Goal: Communication & Community: Answer question/provide support

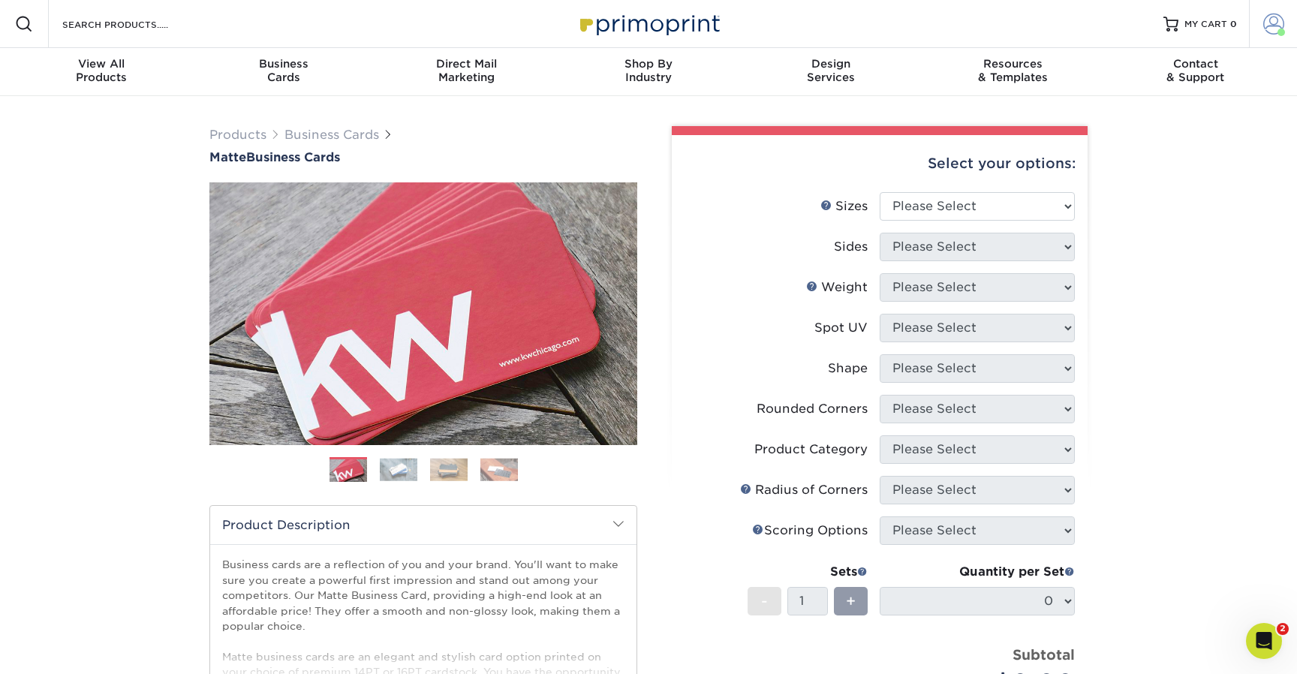
click at [1011, 28] on span at bounding box center [1273, 24] width 21 height 21
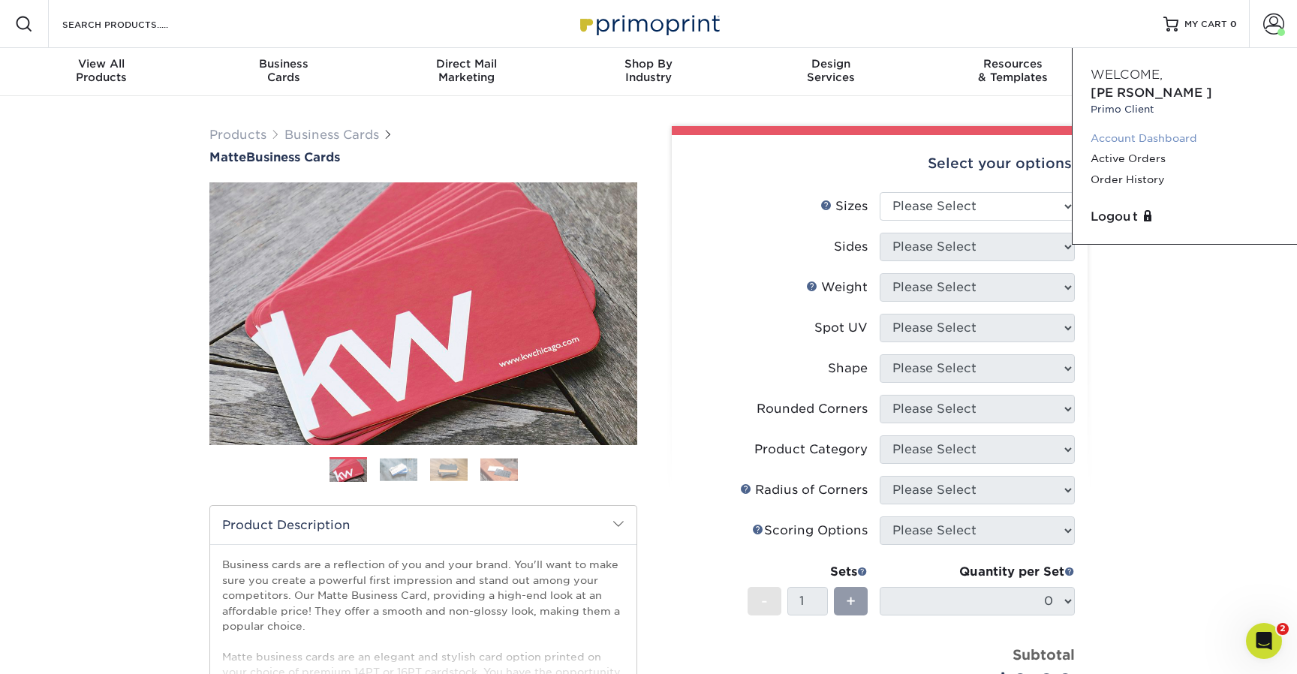
click at [1011, 128] on link "Account Dashboard" at bounding box center [1184, 138] width 188 height 20
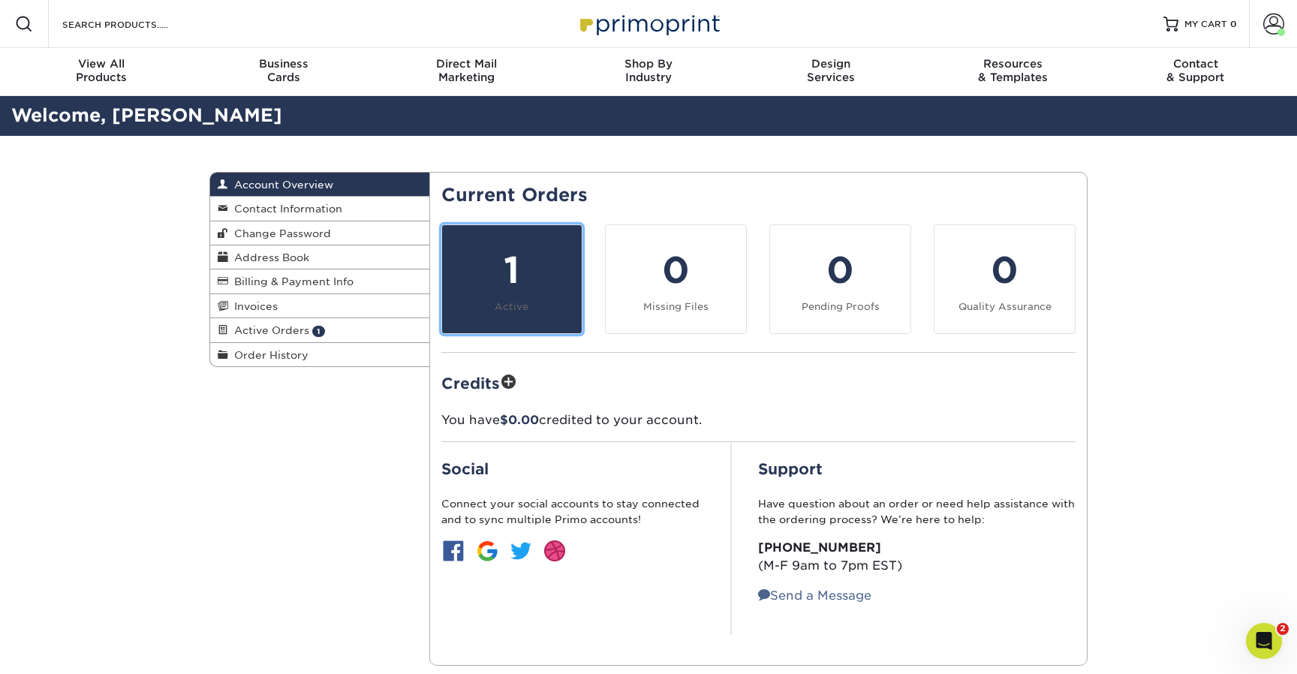
click at [571, 255] on div "1" at bounding box center [512, 270] width 122 height 54
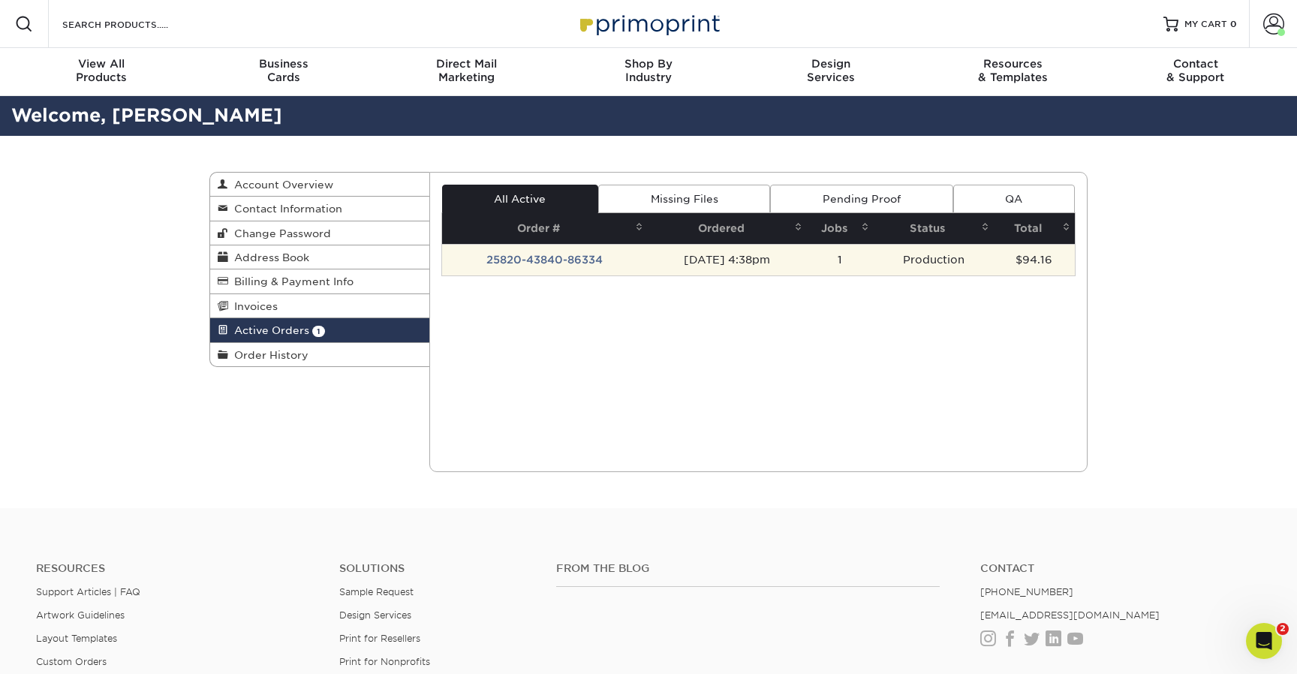
click at [521, 260] on td "25820-43840-86334" at bounding box center [545, 260] width 206 height 32
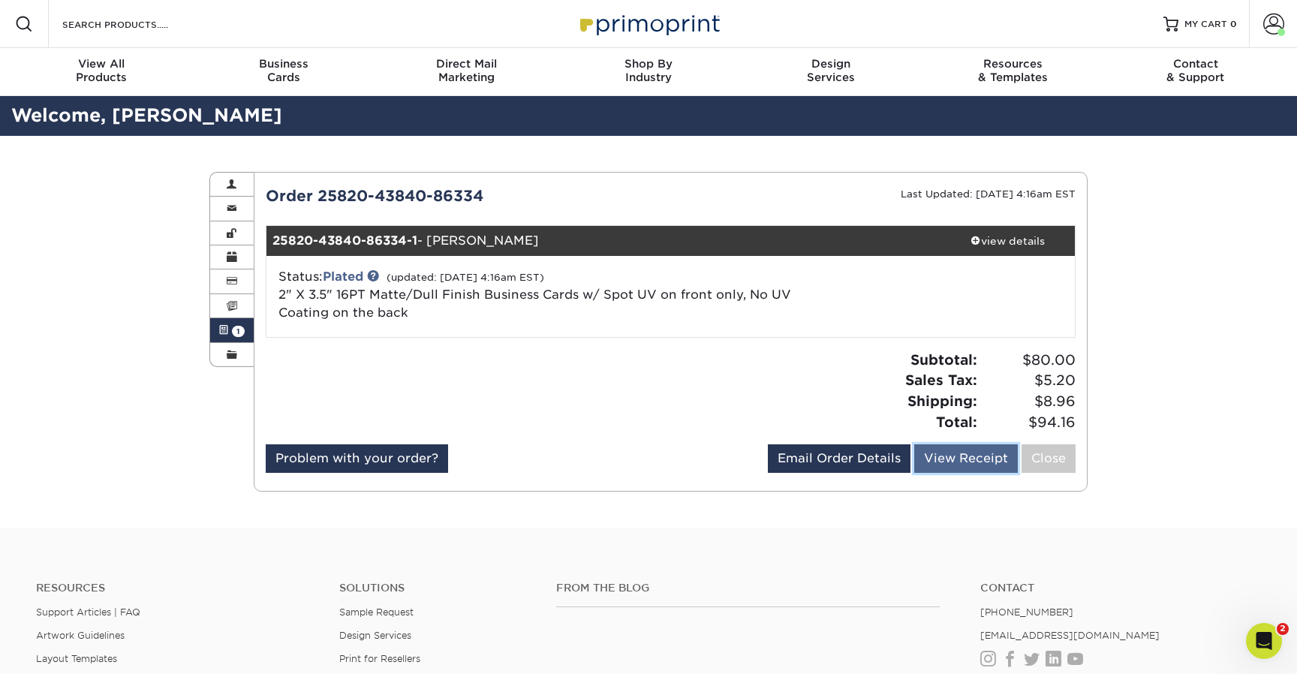
click at [957, 463] on link "View Receipt" at bounding box center [966, 458] width 104 height 29
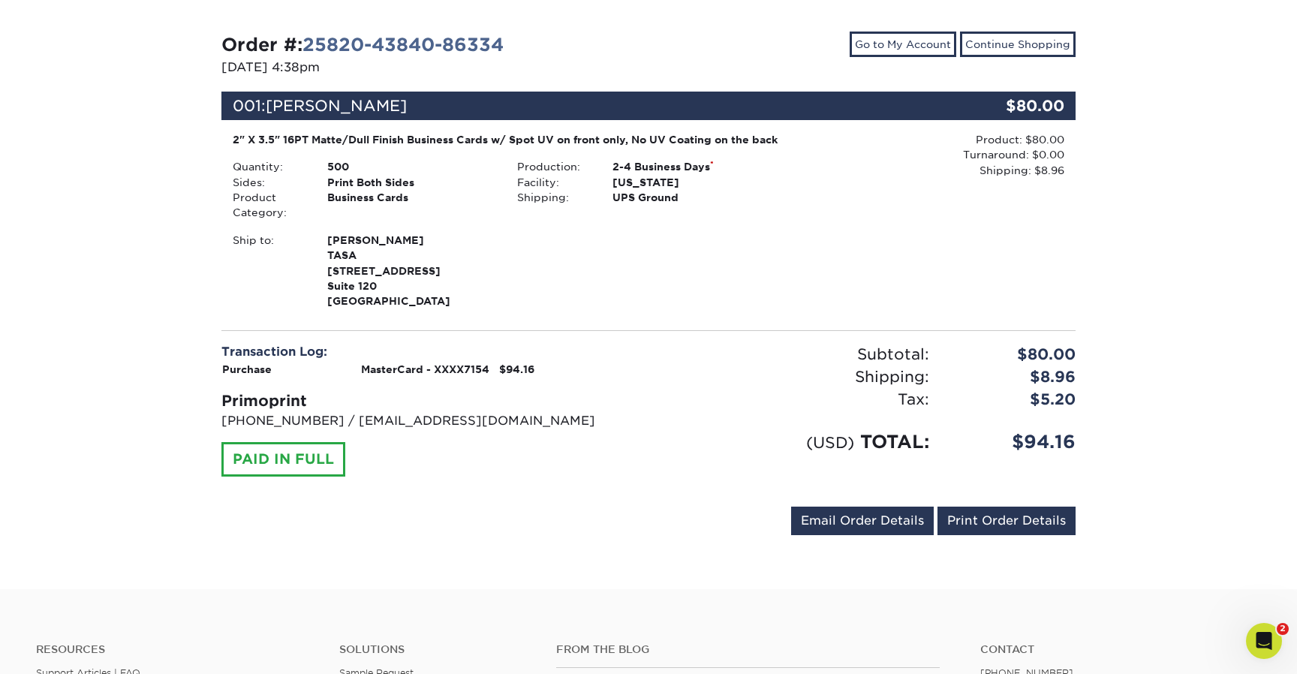
scroll to position [149, 0]
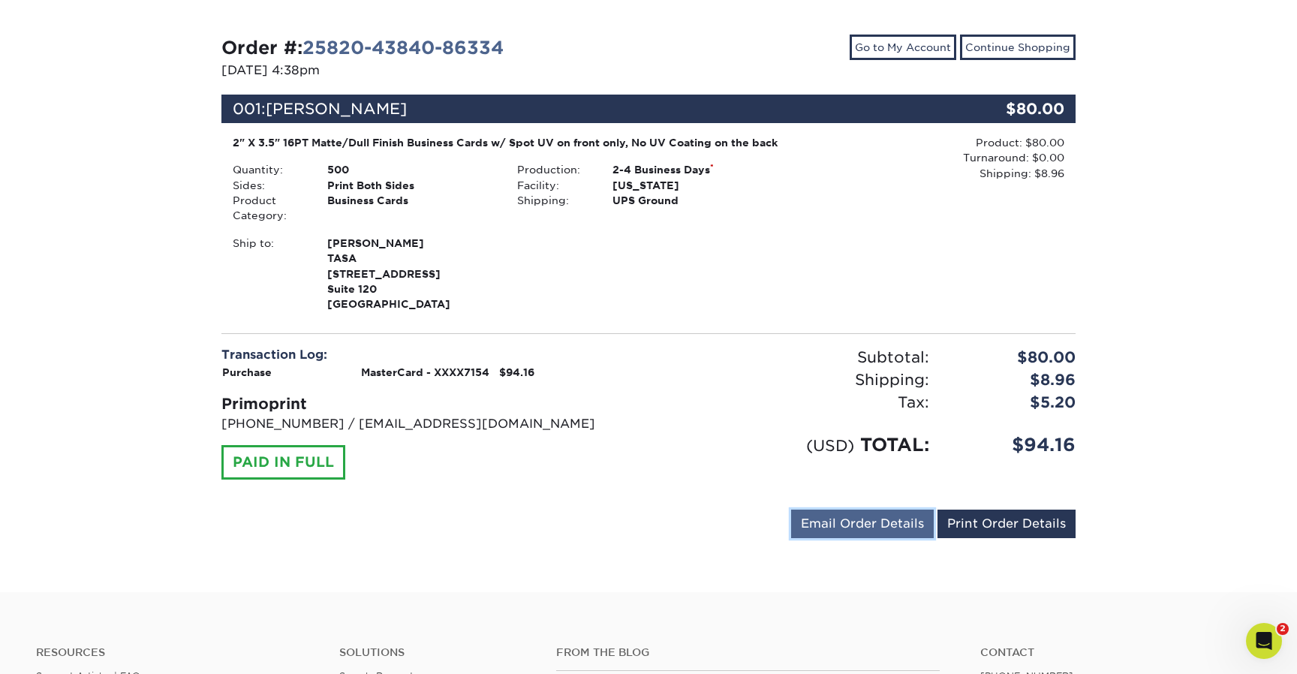
click at [873, 533] on link "Email Order Details" at bounding box center [862, 523] width 143 height 29
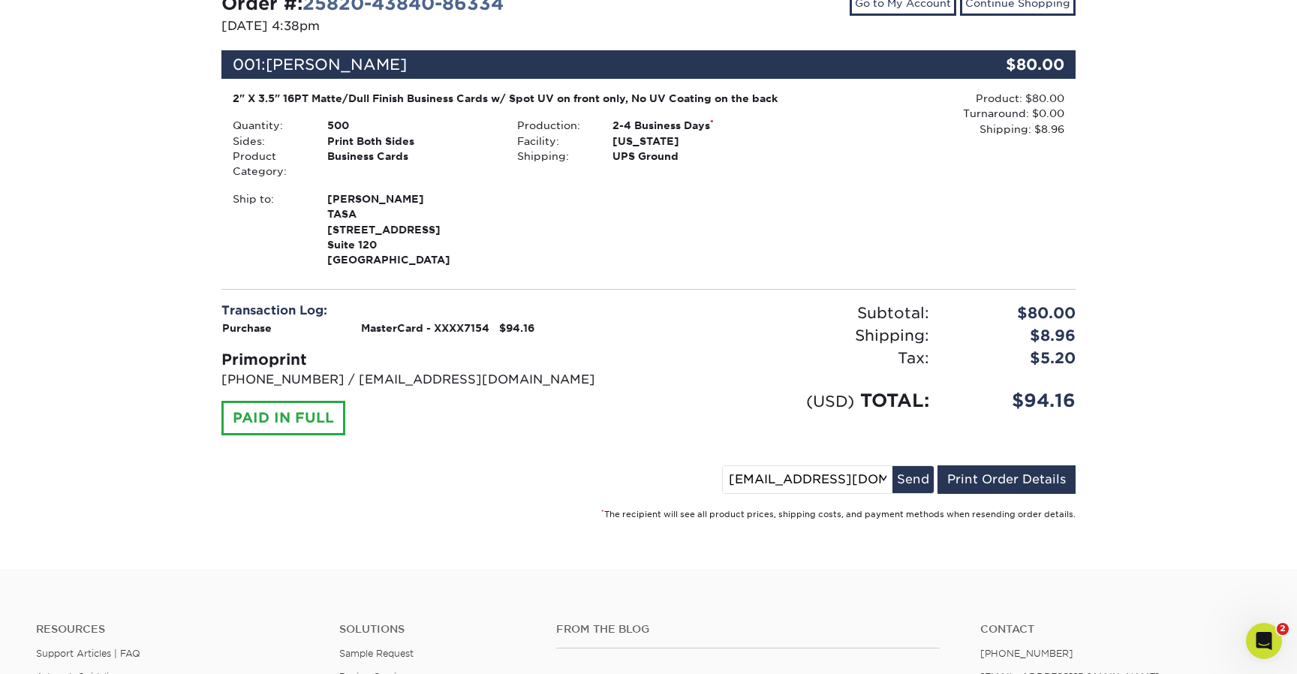
scroll to position [194, 0]
click at [1221, 449] on div "Order #: 25820-43840-86334 08/20/2025 4:38pm Go to My Account Continue Shopping…" at bounding box center [648, 254] width 1297 height 627
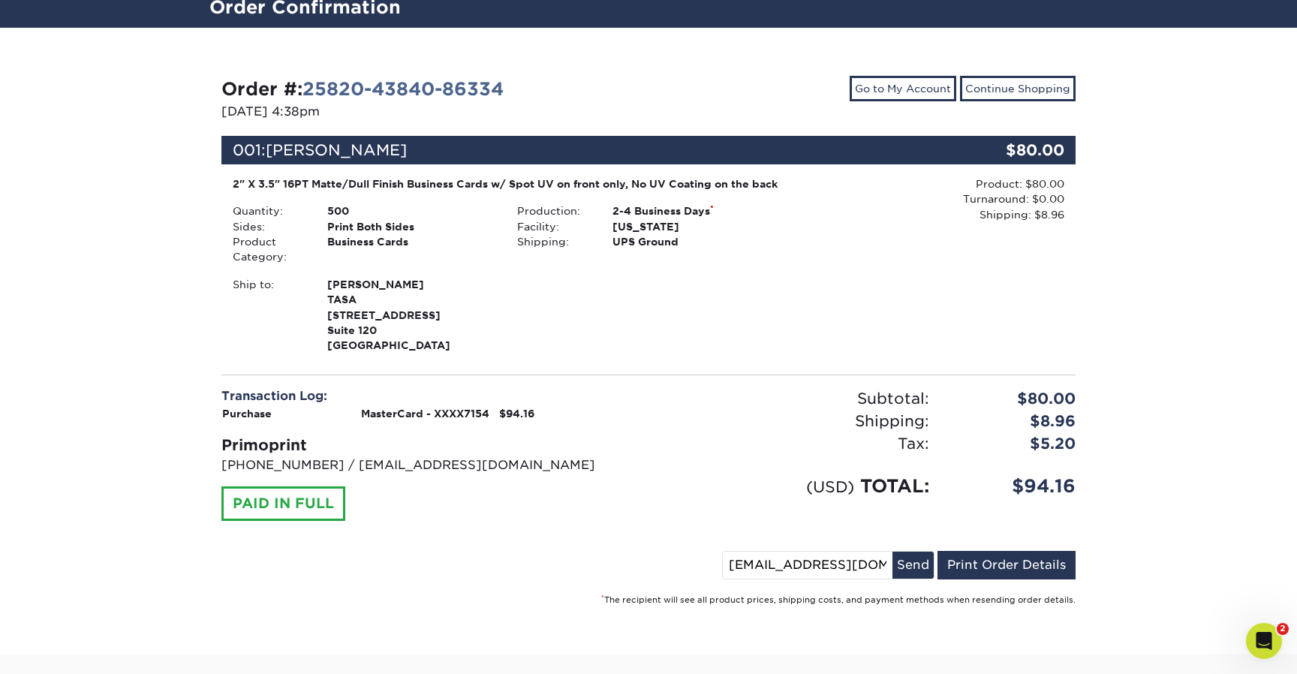
scroll to position [106, 0]
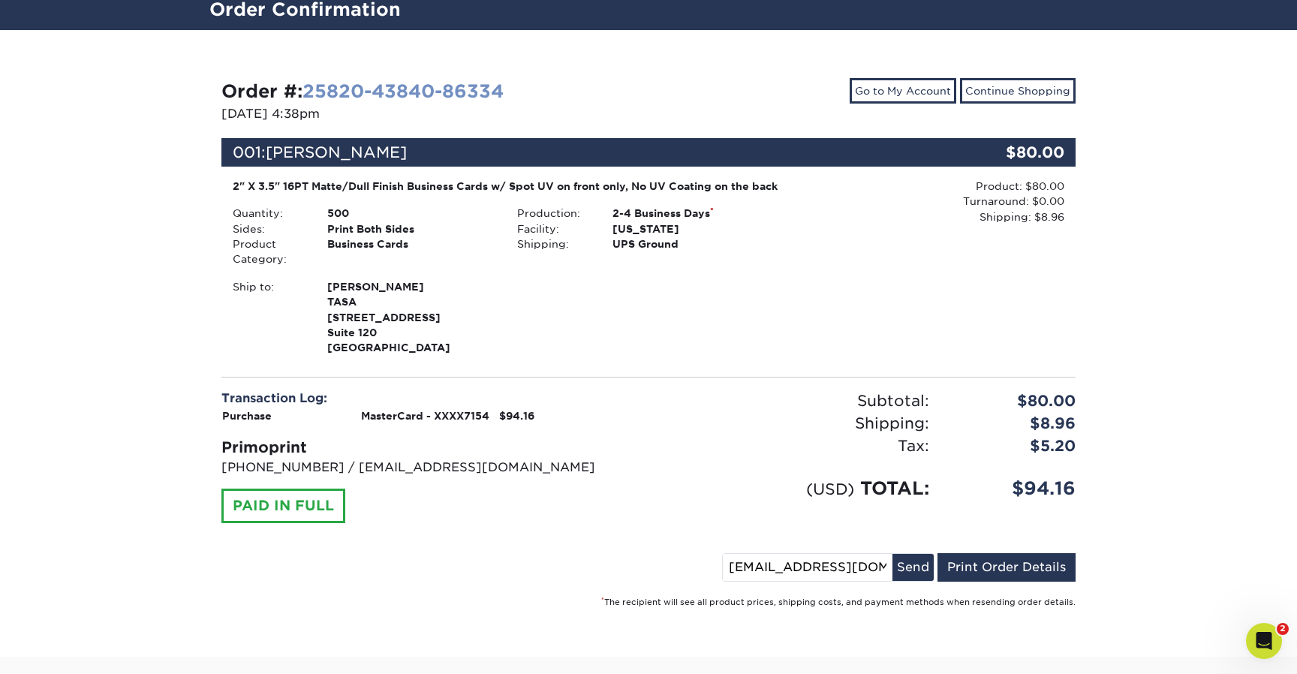
click at [431, 89] on link "25820-43840-86334" at bounding box center [402, 91] width 201 height 22
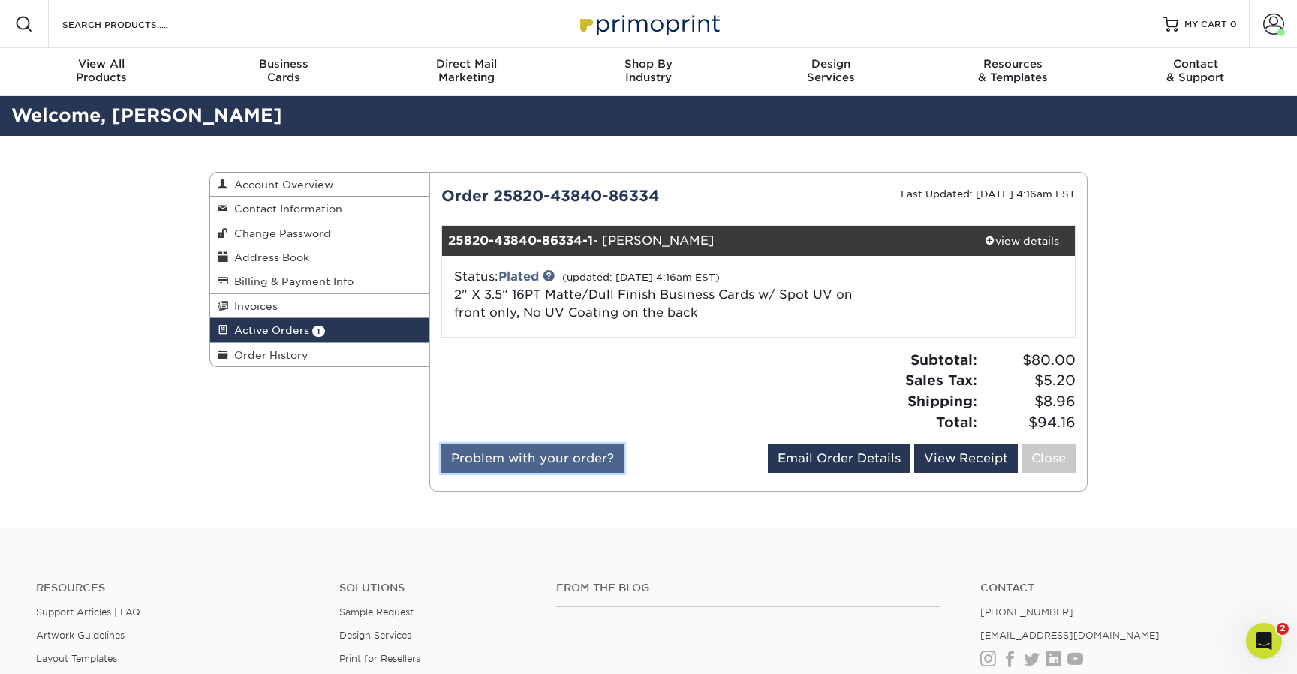
click at [577, 461] on link "Problem with your order?" at bounding box center [532, 458] width 182 height 29
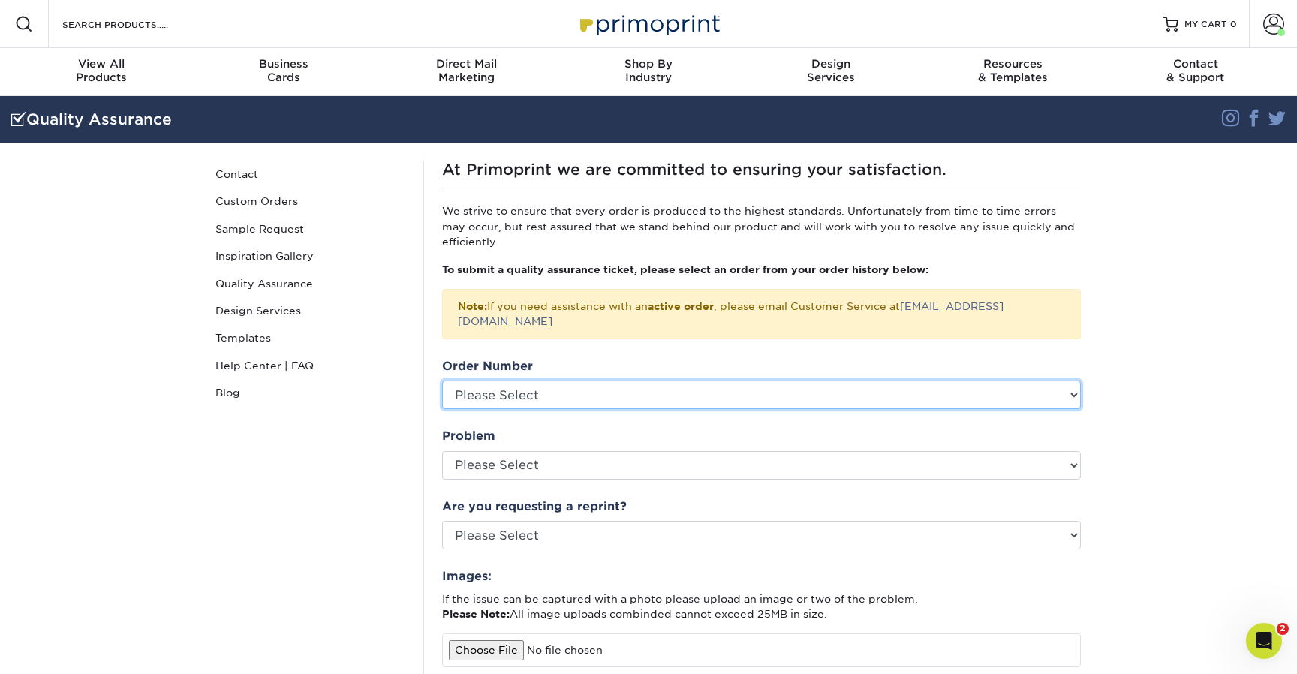
click at [914, 380] on select "Please Select P2159369 P2153469 P2150283 2564-95952-86334 2564-105770-86334 256…" at bounding box center [761, 394] width 639 height 29
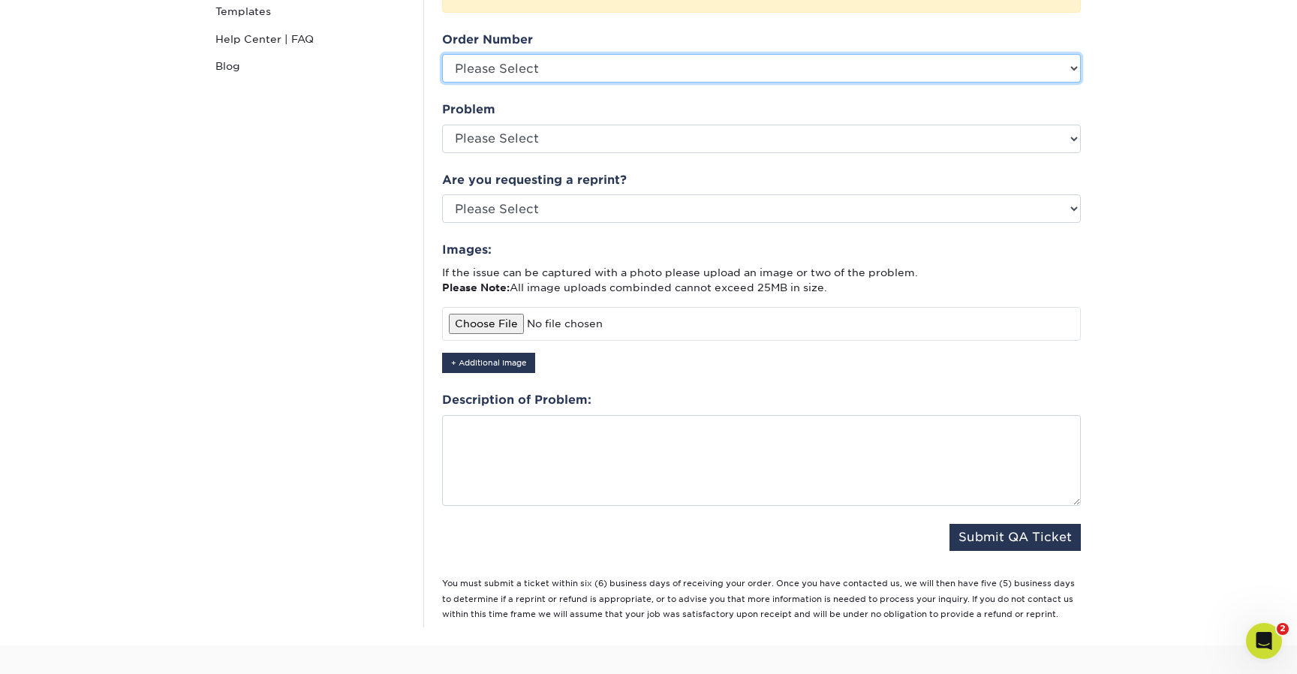
scroll to position [401, 0]
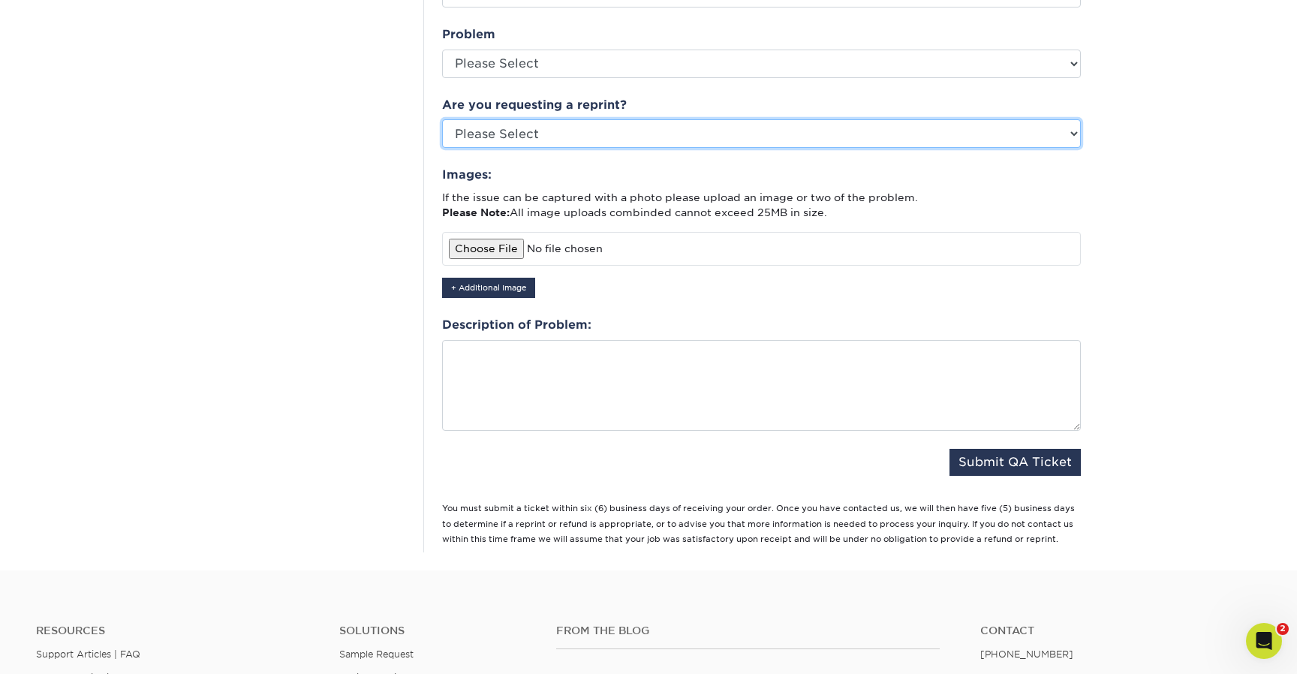
click at [736, 119] on select "Please Select Yes No Other" at bounding box center [761, 133] width 639 height 29
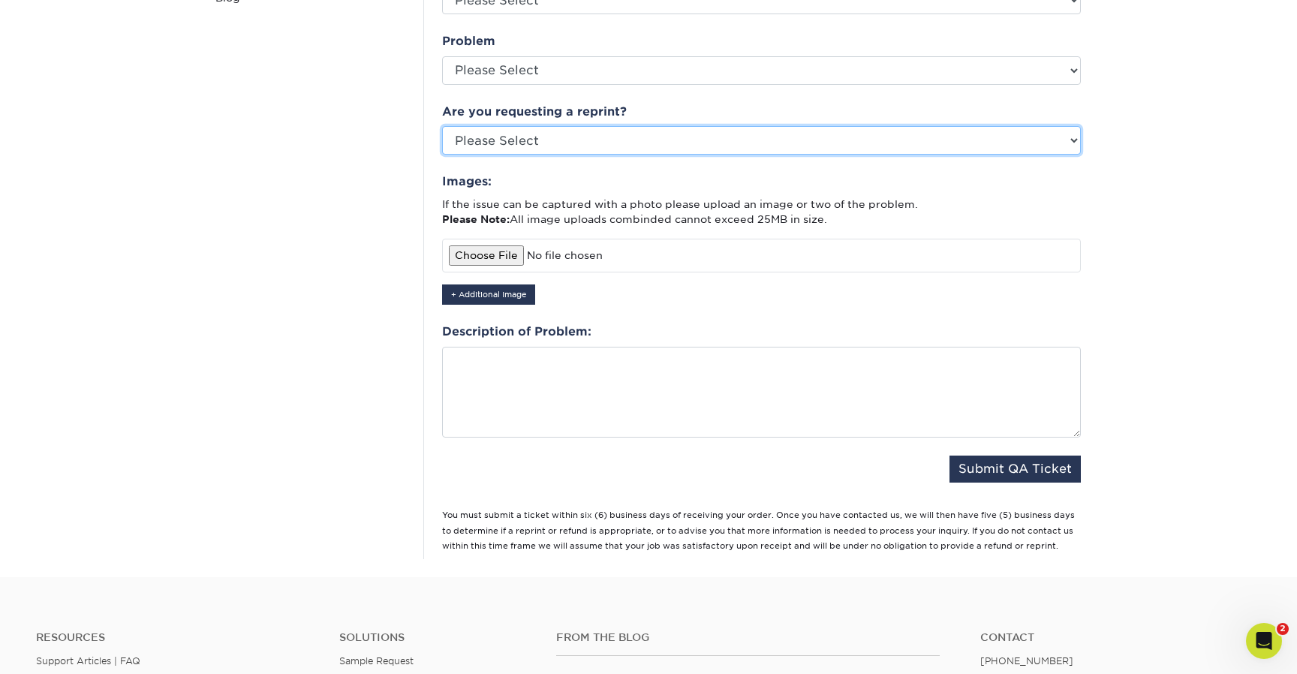
scroll to position [0, 0]
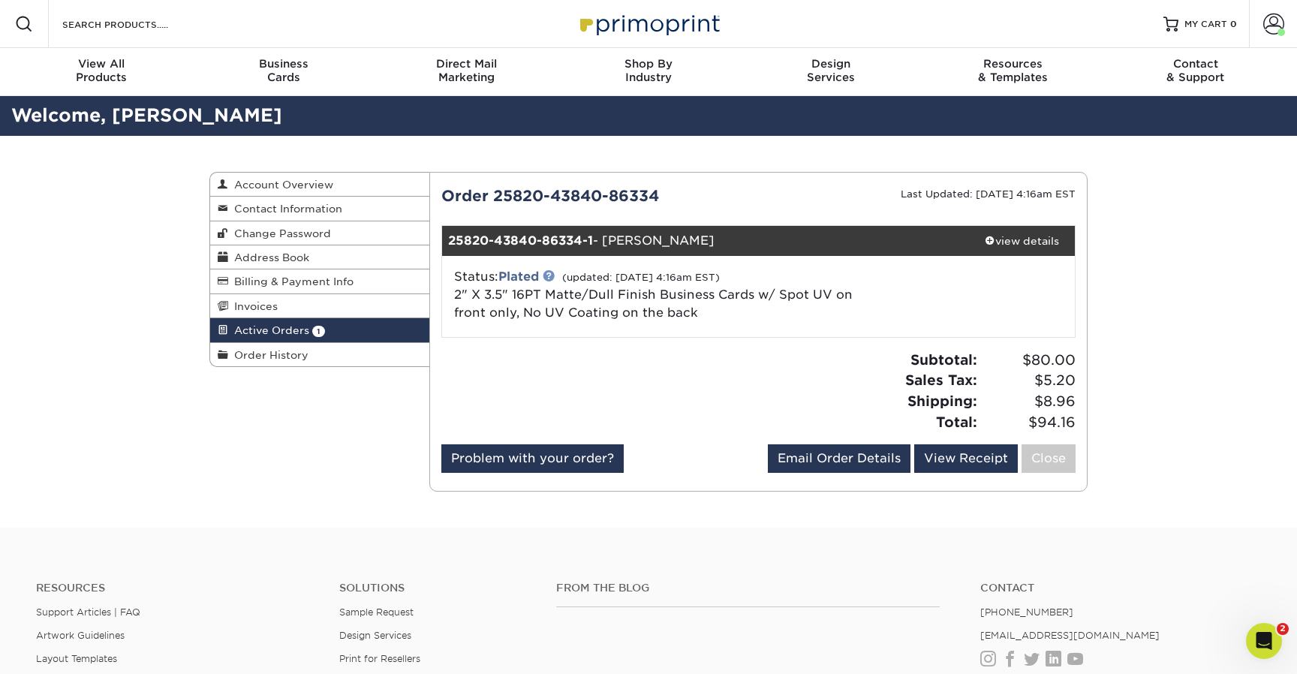
click at [551, 275] on link at bounding box center [548, 275] width 12 height 12
click at [1273, 645] on div "Open Intercom Messenger" at bounding box center [1262, 639] width 50 height 50
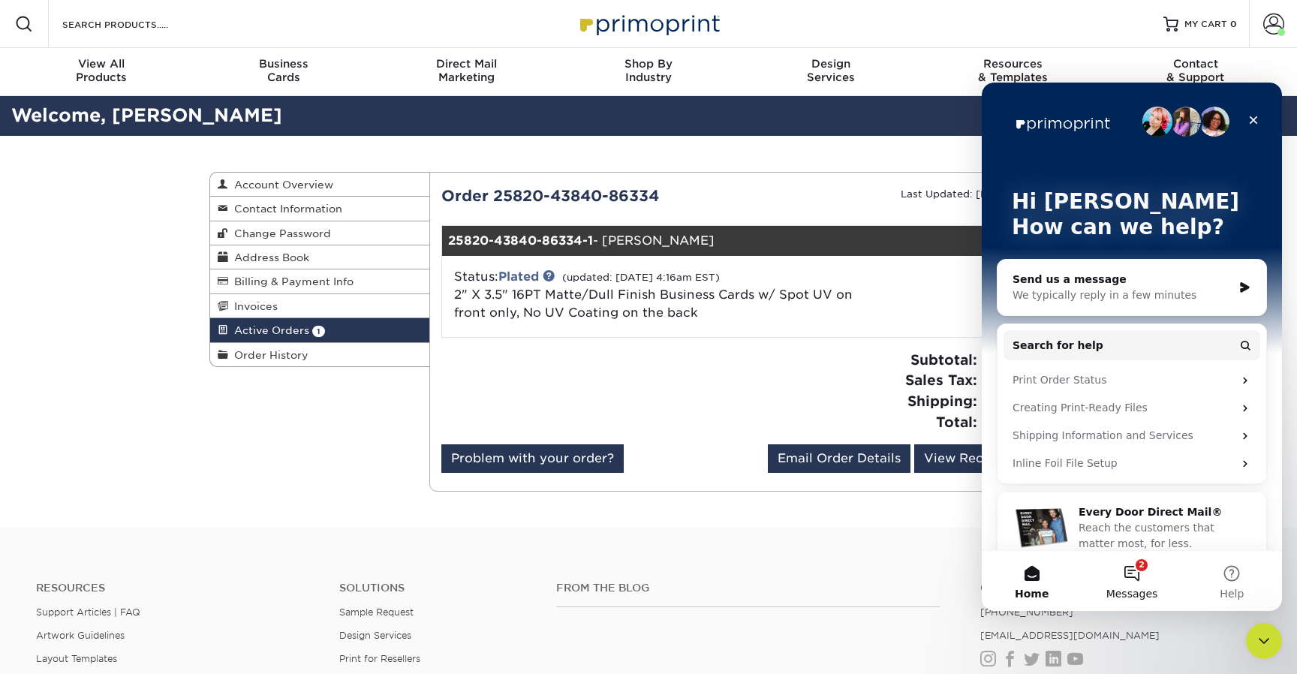
click at [1138, 572] on button "2 Messages" at bounding box center [1131, 581] width 100 height 60
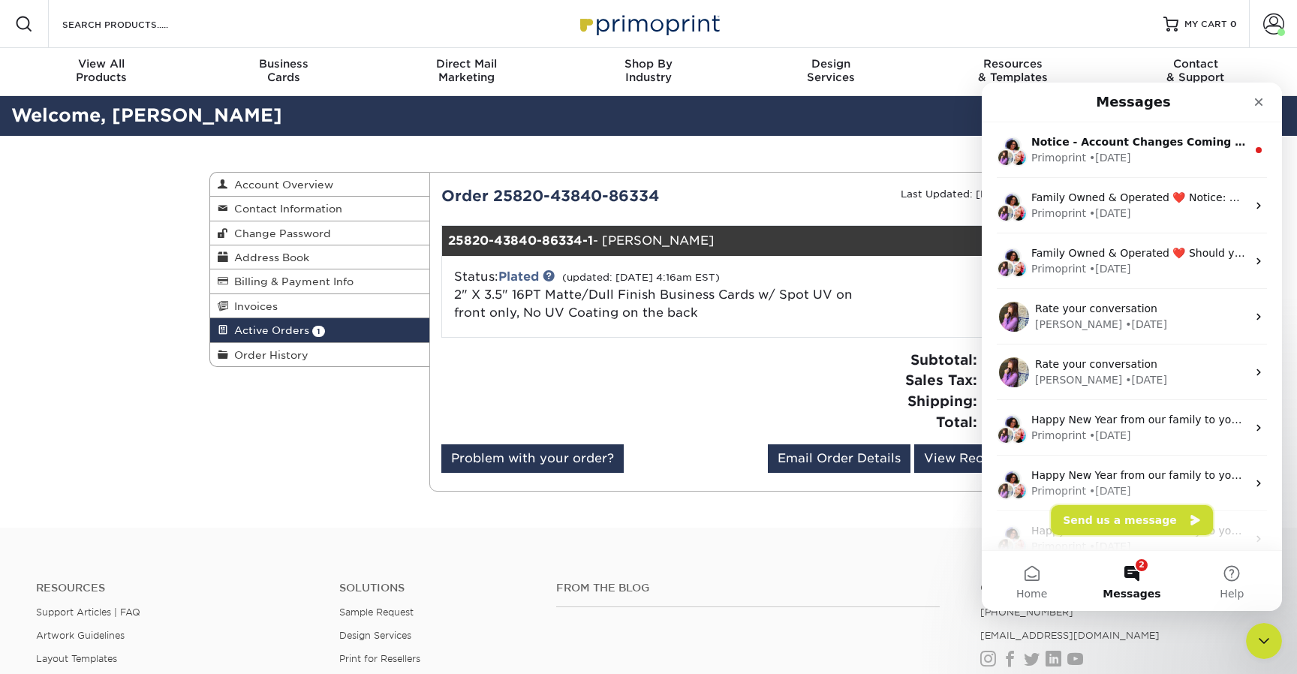
click at [1109, 522] on button "Send us a message" at bounding box center [1131, 520] width 162 height 30
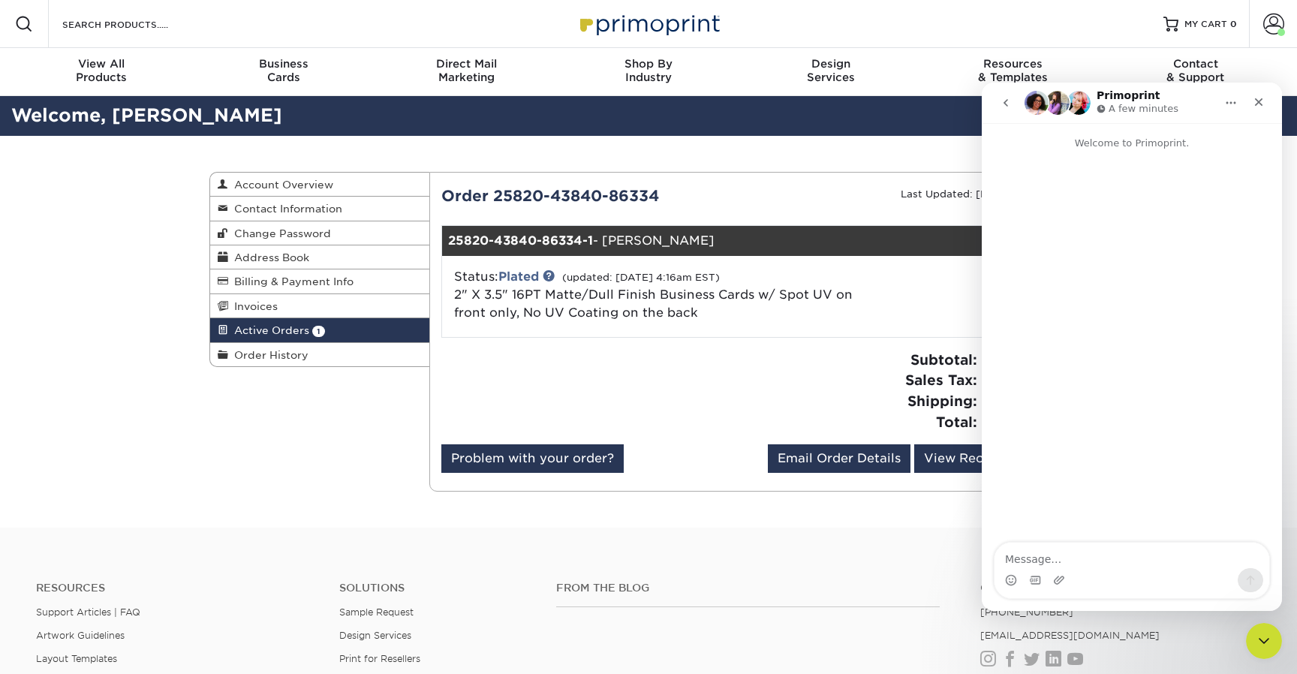
click at [1060, 555] on textarea "Message…" at bounding box center [1131, 555] width 275 height 26
type textarea "Hello there!"
drag, startPoint x: 444, startPoint y: 194, endPoint x: 836, endPoint y: 281, distance: 401.4
click at [684, 197] on div "Order 25820-43840-86334" at bounding box center [594, 196] width 329 height 23
copy div "Order 25820-43840-86334"
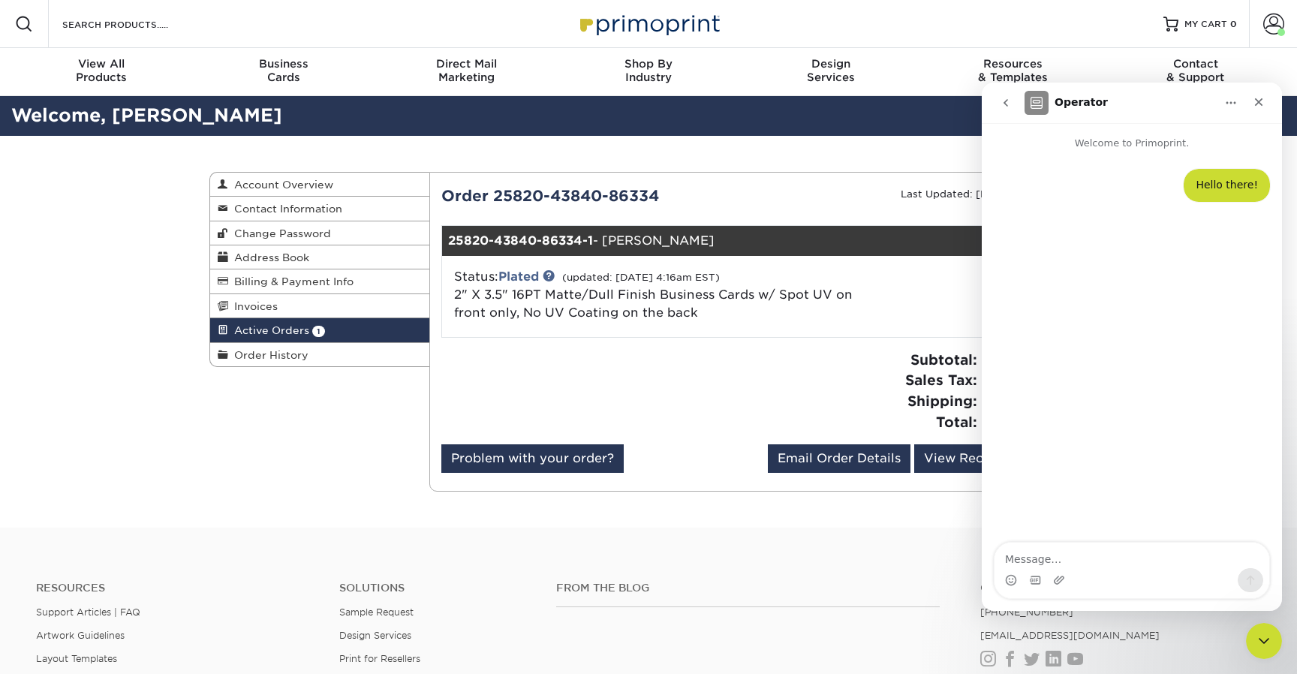
drag, startPoint x: 1070, startPoint y: 573, endPoint x: 1079, endPoint y: 565, distance: 11.7
click at [1071, 570] on div "Intercom messenger" at bounding box center [1131, 580] width 275 height 24
click at [1091, 561] on textarea "Message…" at bounding box center [1131, 555] width 275 height 26
paste textarea "Order 25820-43840-86334"
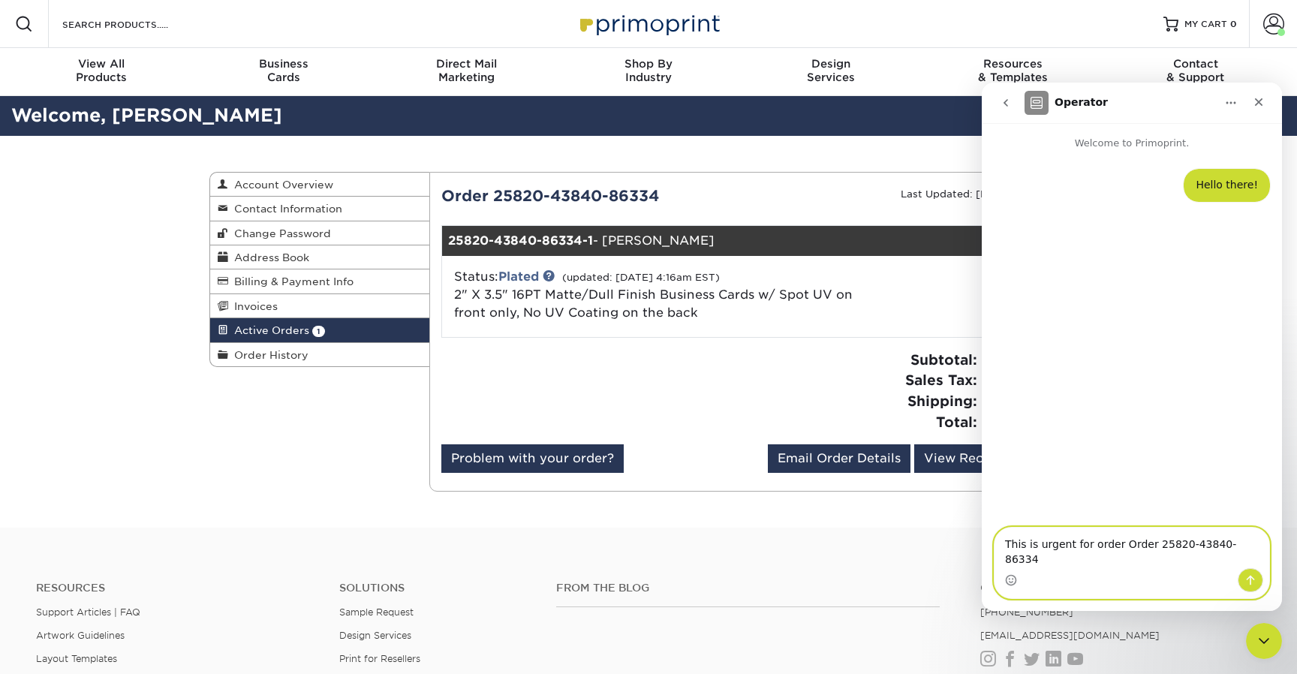
click at [1096, 558] on textarea "This is urgent for order Order 25820-43840-86334" at bounding box center [1131, 547] width 275 height 41
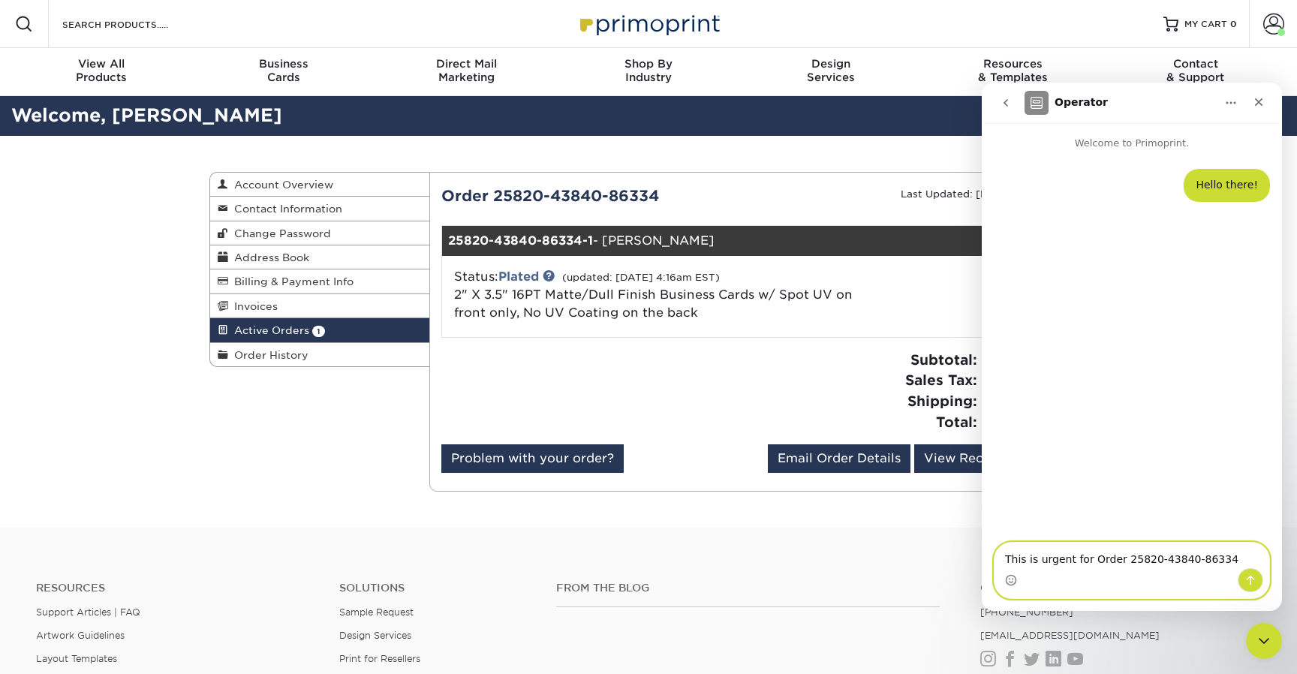
click at [1248, 558] on textarea "This is urgent for Order 25820-43840-86334" at bounding box center [1131, 555] width 275 height 26
type textarea "This is urgent for Order 25820-43840-86334. Can we stop print?"
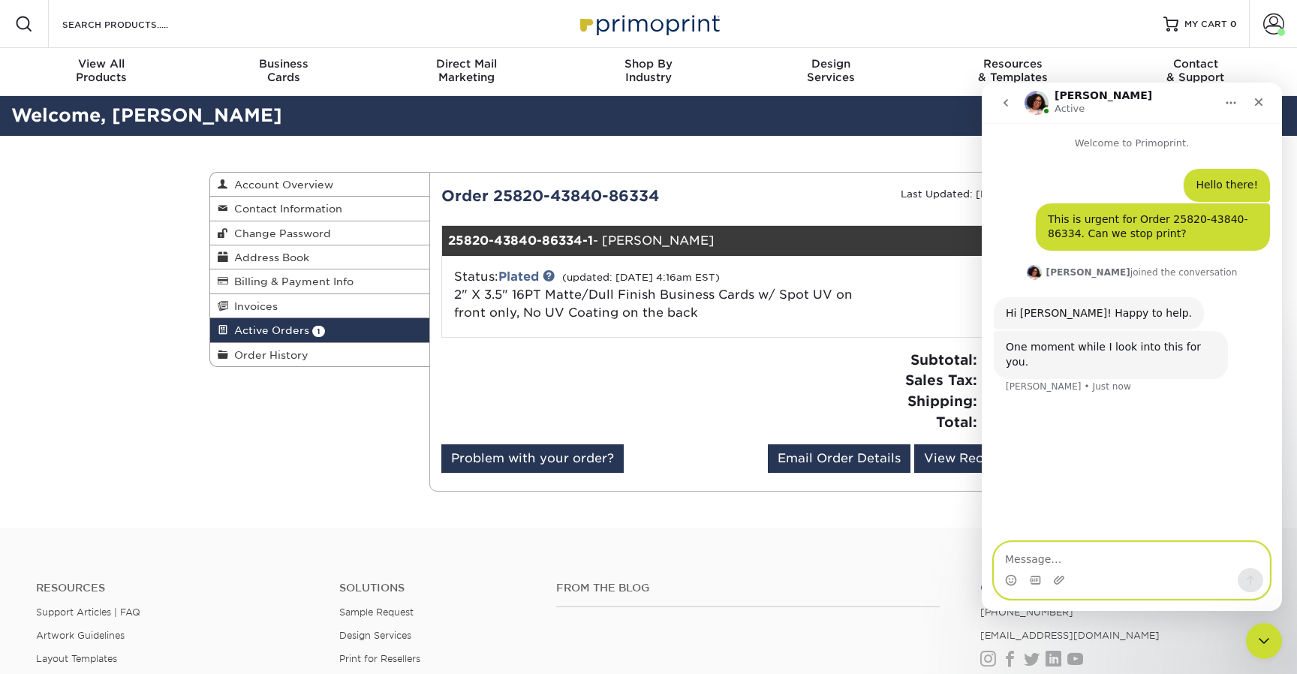
click at [1111, 551] on textarea "Message…" at bounding box center [1131, 555] width 275 height 26
type textarea "T"
type textarea "I appreciate you :)"
click at [1116, 555] on textarea "Message…" at bounding box center [1131, 555] width 275 height 26
click at [1086, 558] on textarea "Message…" at bounding box center [1131, 555] width 275 height 26
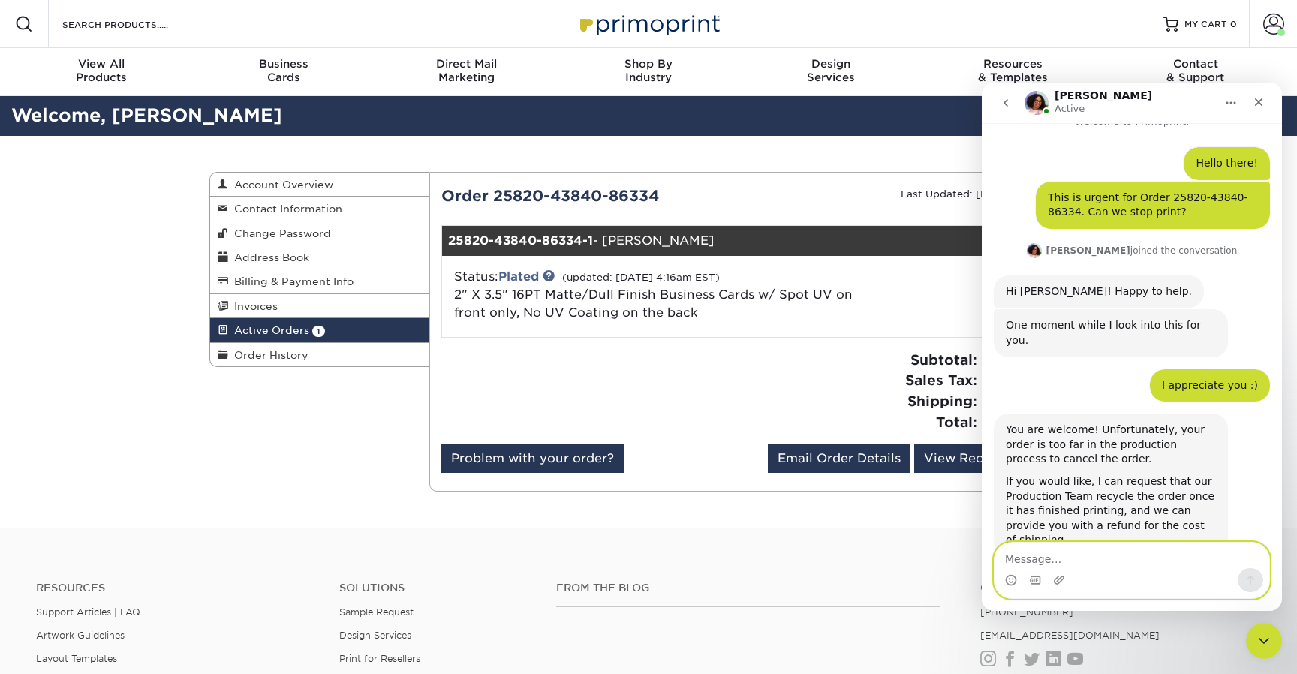
scroll to position [38, 0]
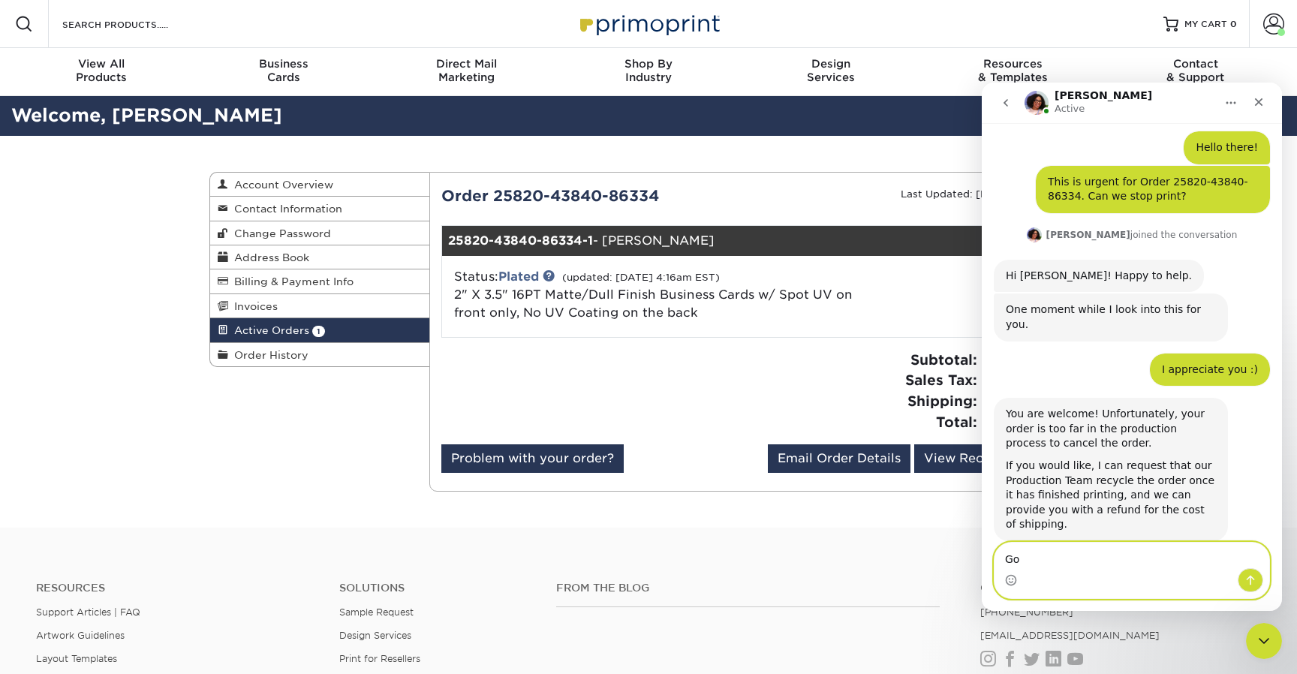
type textarea "G"
click at [1009, 582] on icon "Emoji picker" at bounding box center [1010, 582] width 3 height 1
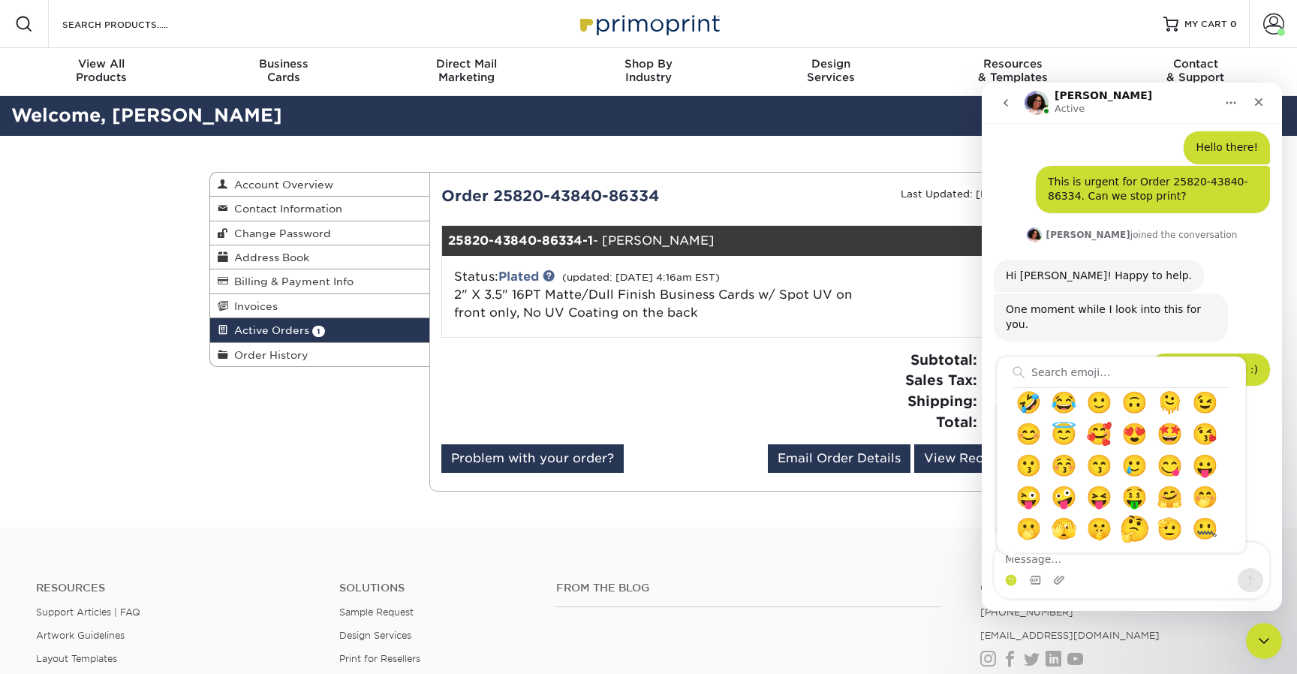
scroll to position [149, 0]
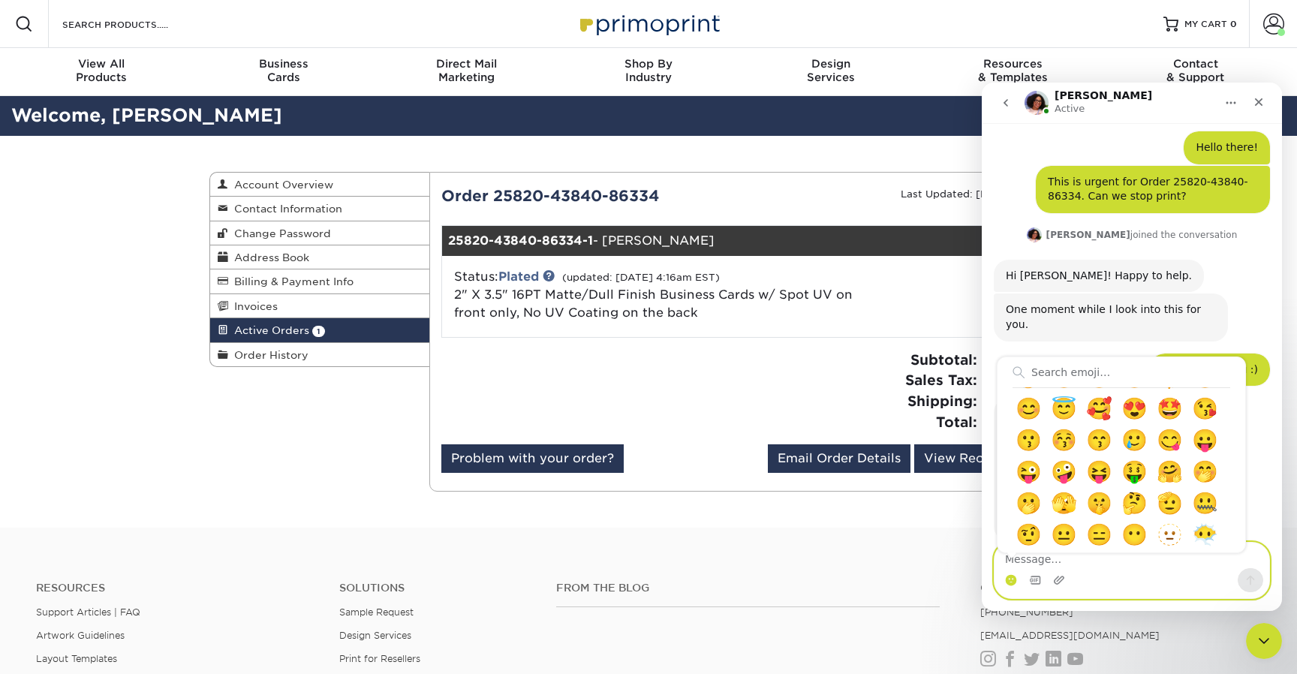
drag, startPoint x: 1118, startPoint y: 503, endPoint x: 1083, endPoint y: 564, distance: 69.9
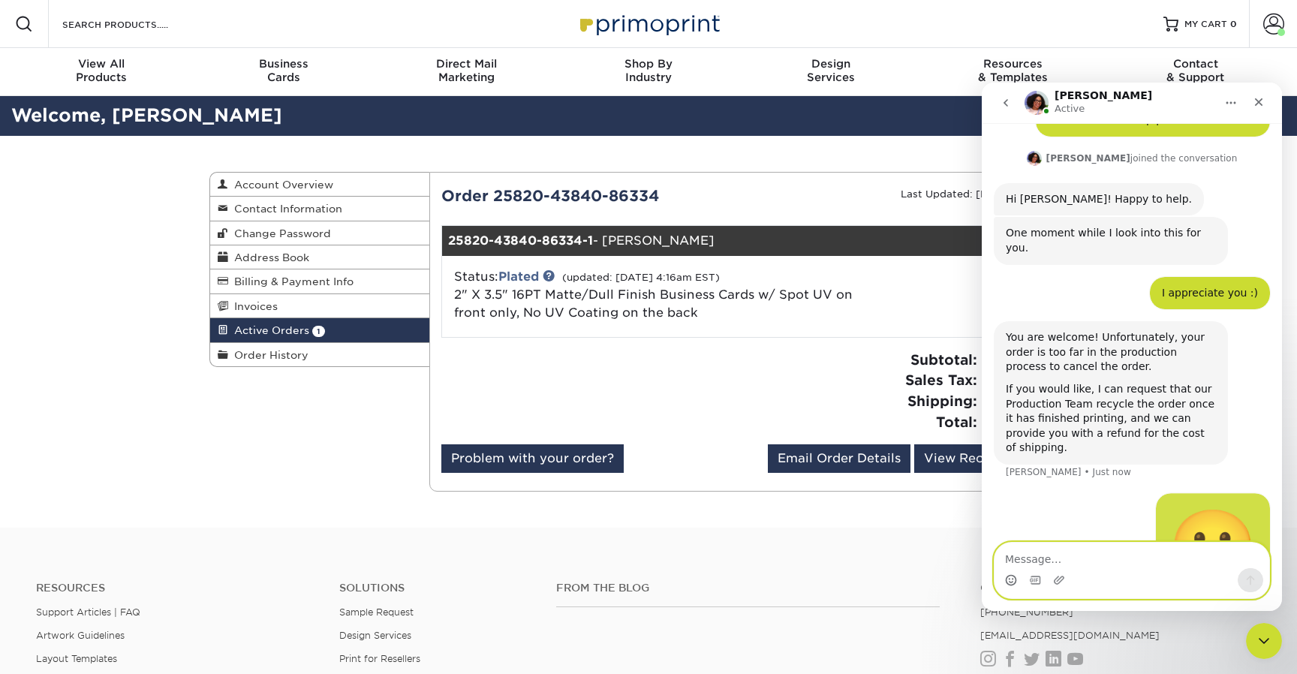
scroll to position [149, 0]
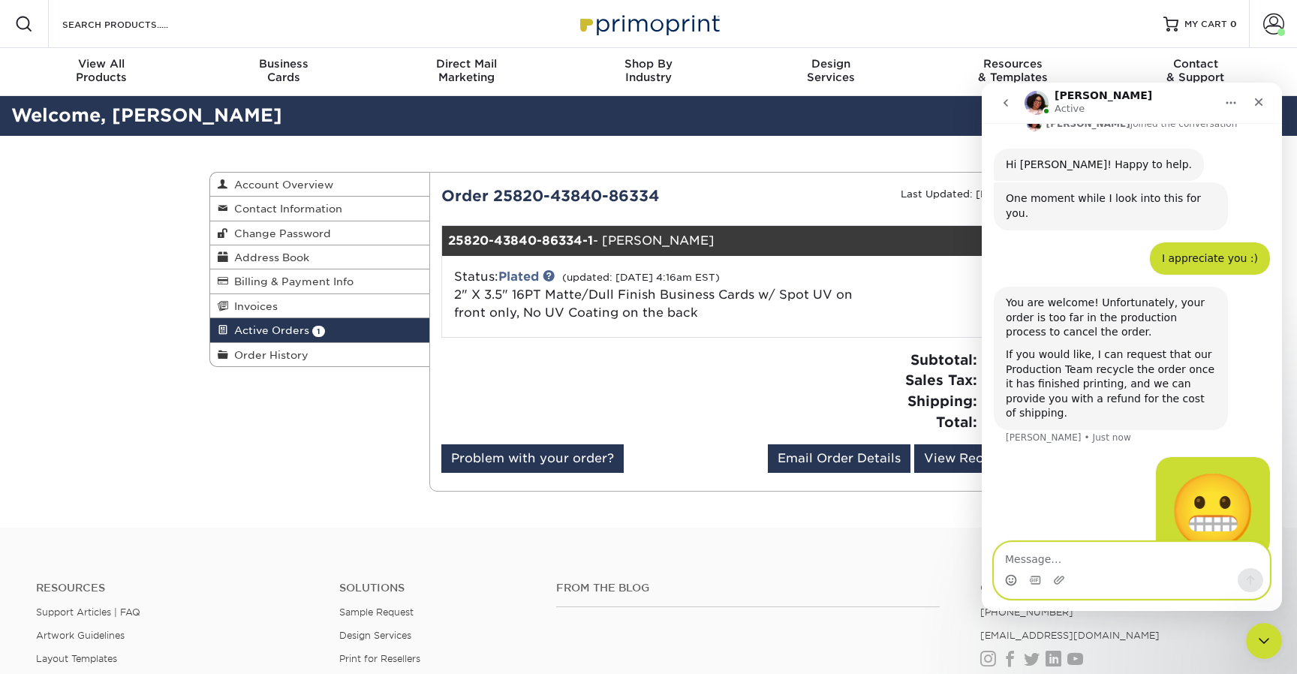
click at [1075, 558] on textarea "Message…" at bounding box center [1131, 555] width 275 height 26
type textarea "T"
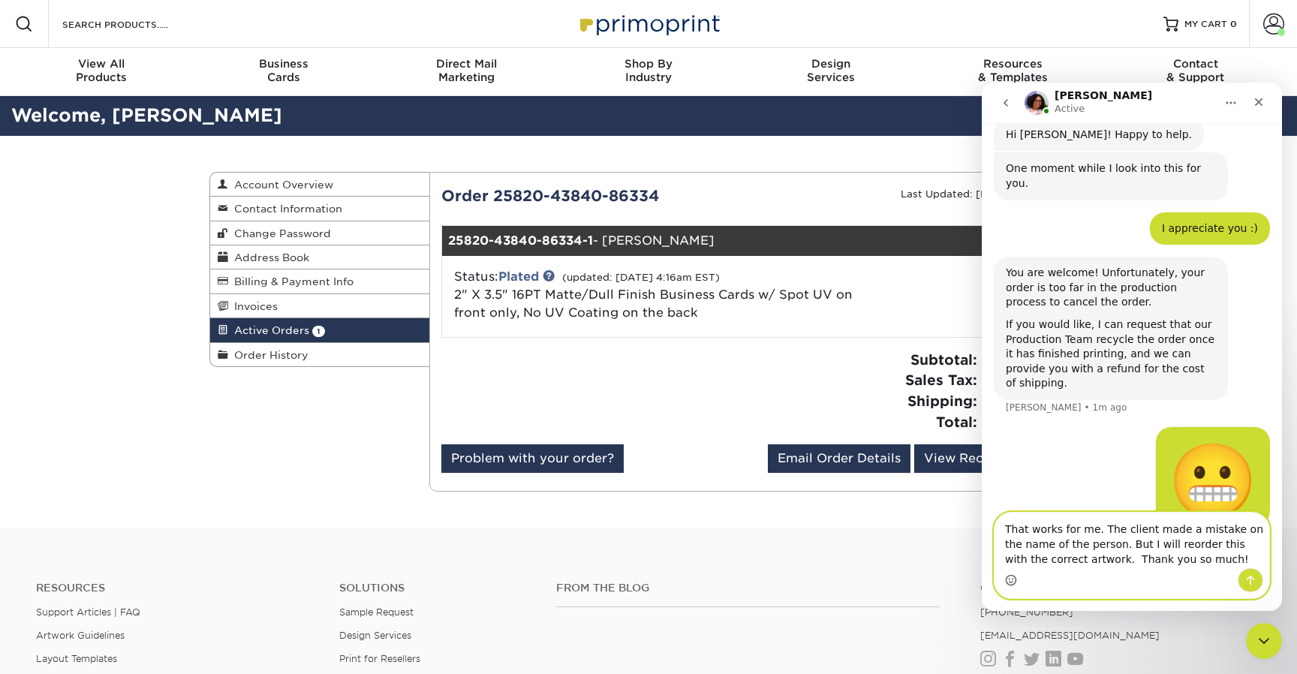
scroll to position [4, 0]
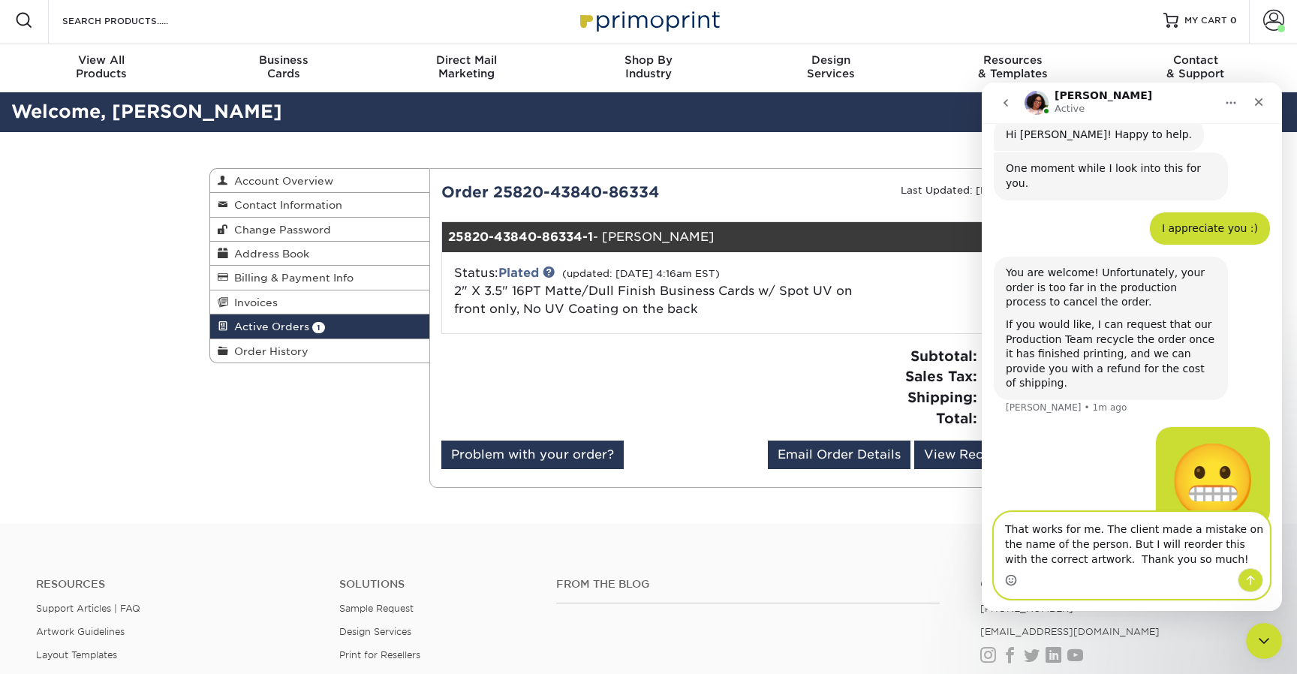
drag, startPoint x: 1090, startPoint y: 530, endPoint x: 982, endPoint y: 528, distance: 108.1
click at [982, 528] on div "That works for me. The client made a mistake on the name of the person. But I w…" at bounding box center [1131, 555] width 300 height 87
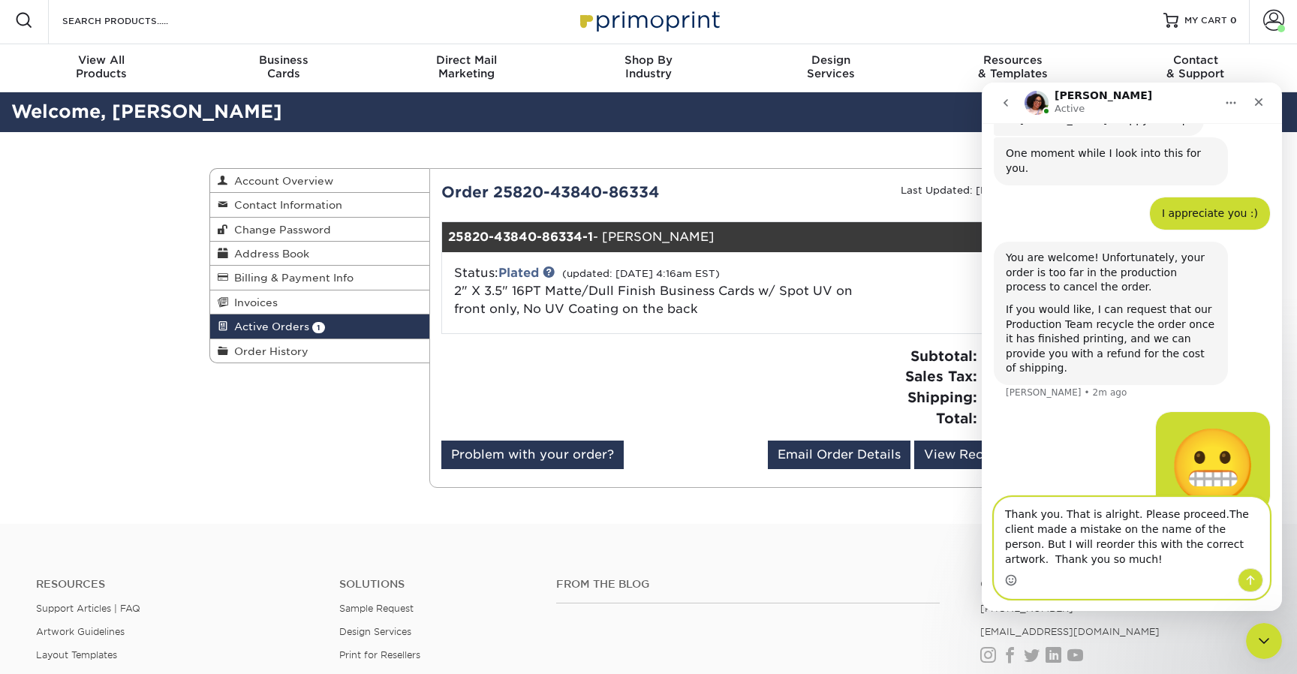
type textarea "Thank you. That is alright. Please proceed. The client made a mistake on the na…"
click at [1086, 559] on textarea "Thank you. That is alright. Please proceed. The client made a mistake on the na…" at bounding box center [1131, 532] width 275 height 71
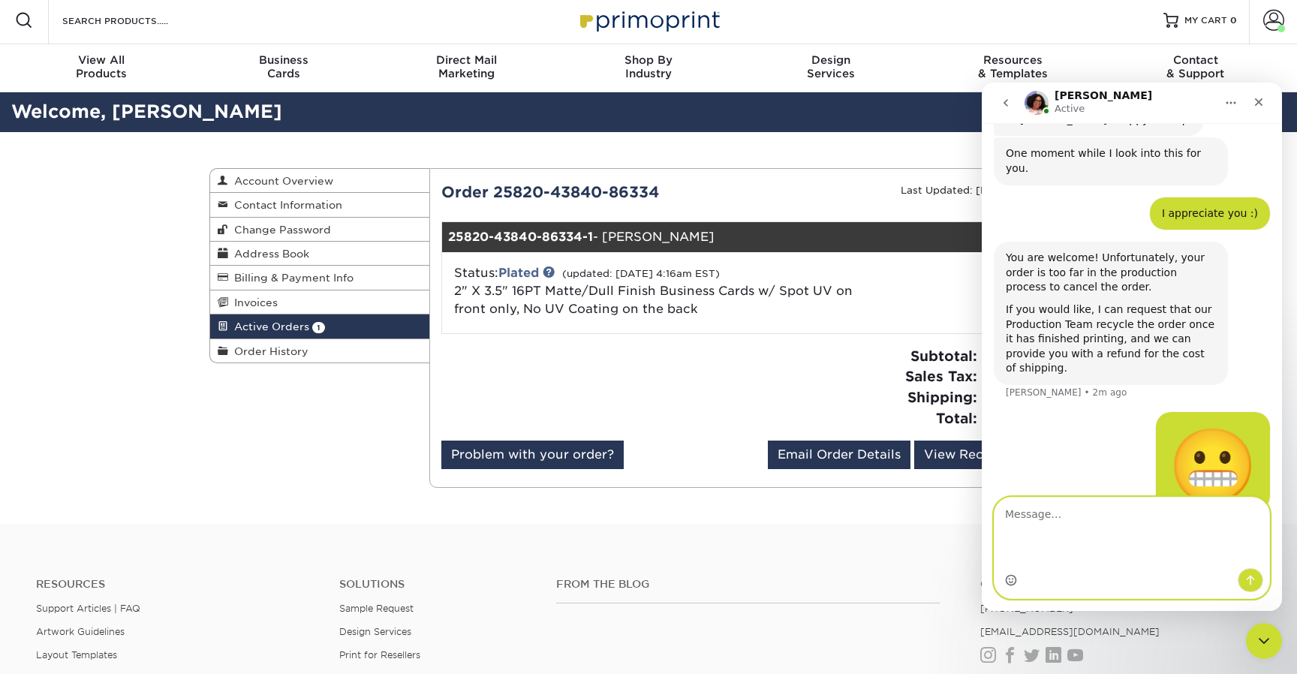
scroll to position [227, 0]
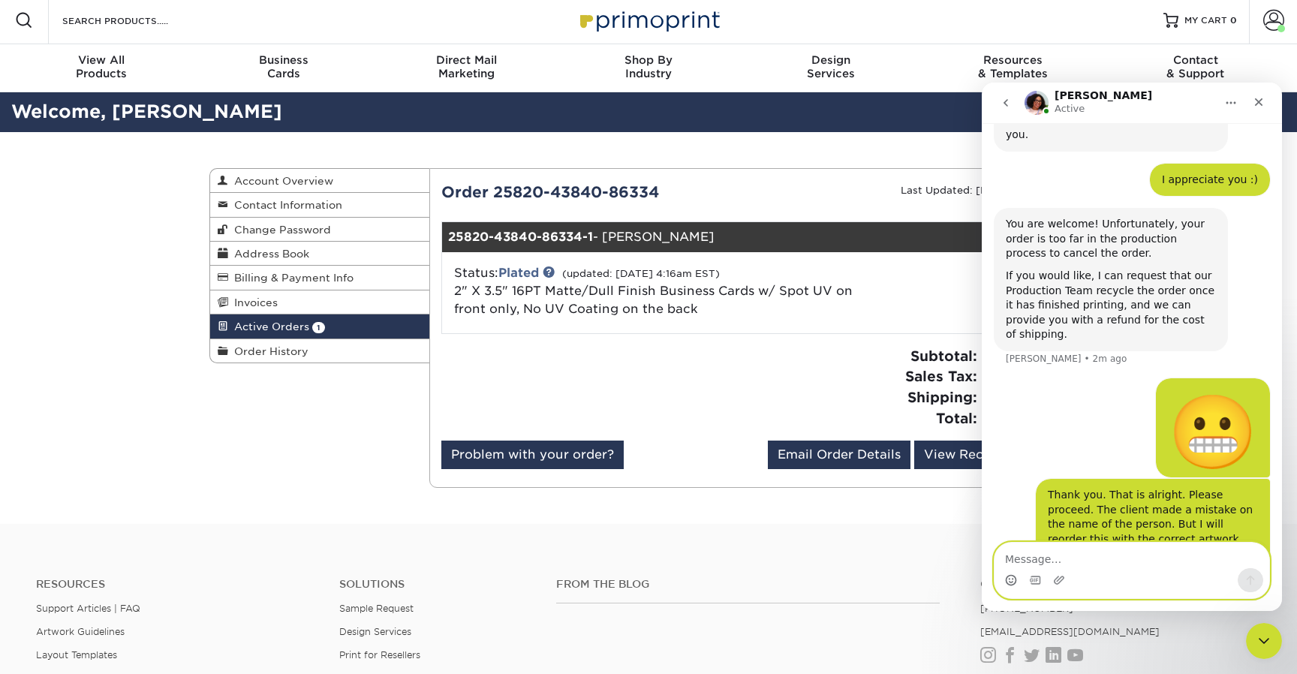
click at [1102, 563] on textarea "Message…" at bounding box center [1131, 555] width 275 height 26
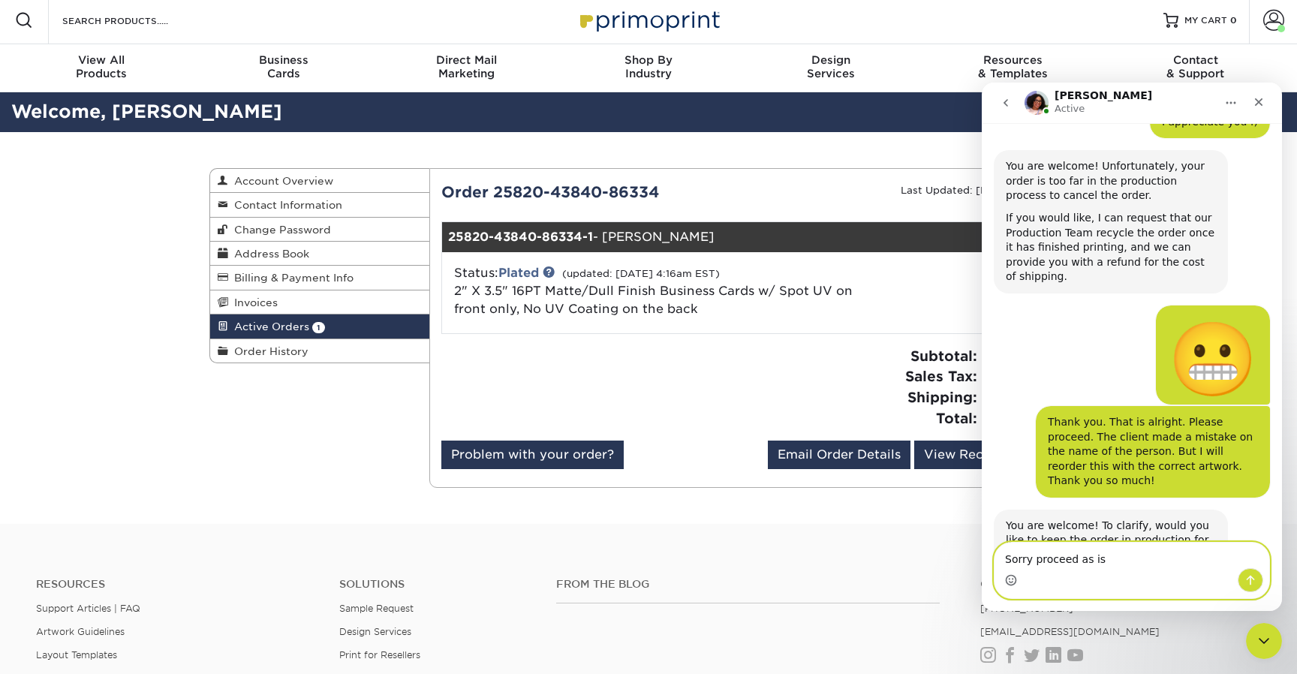
scroll to position [302, 0]
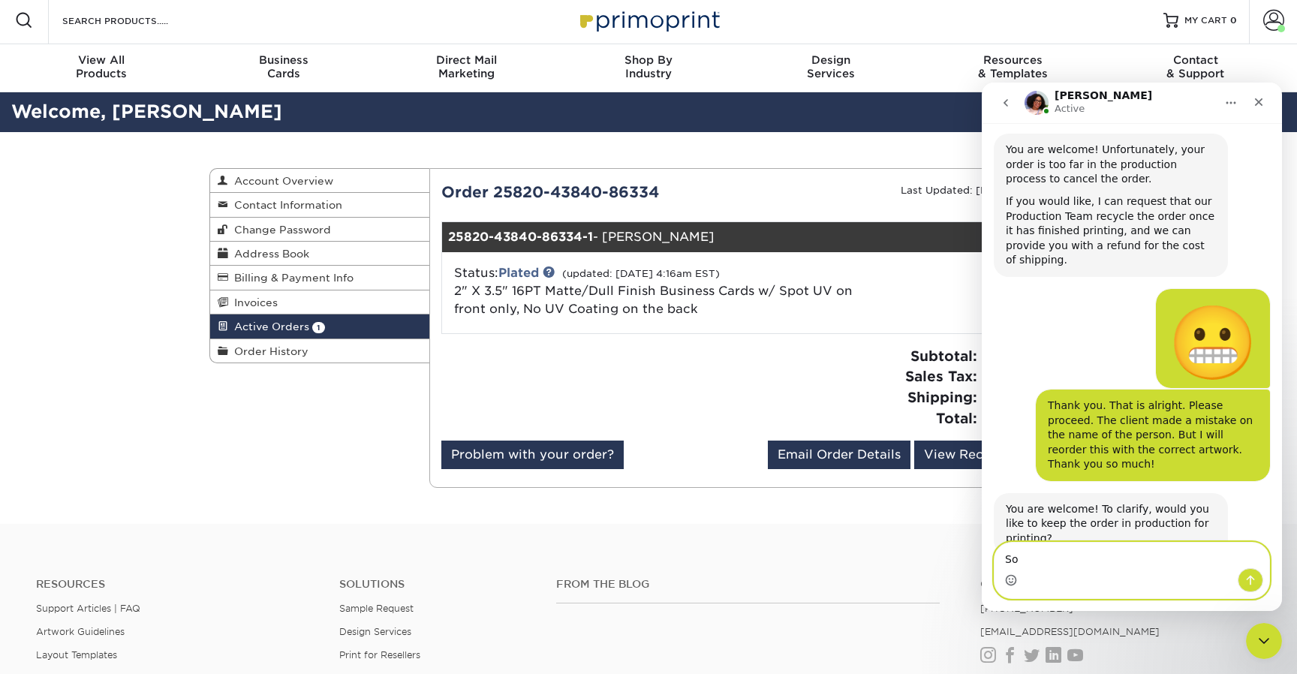
type textarea "S"
type textarea "Yes, please. Print and then ship."
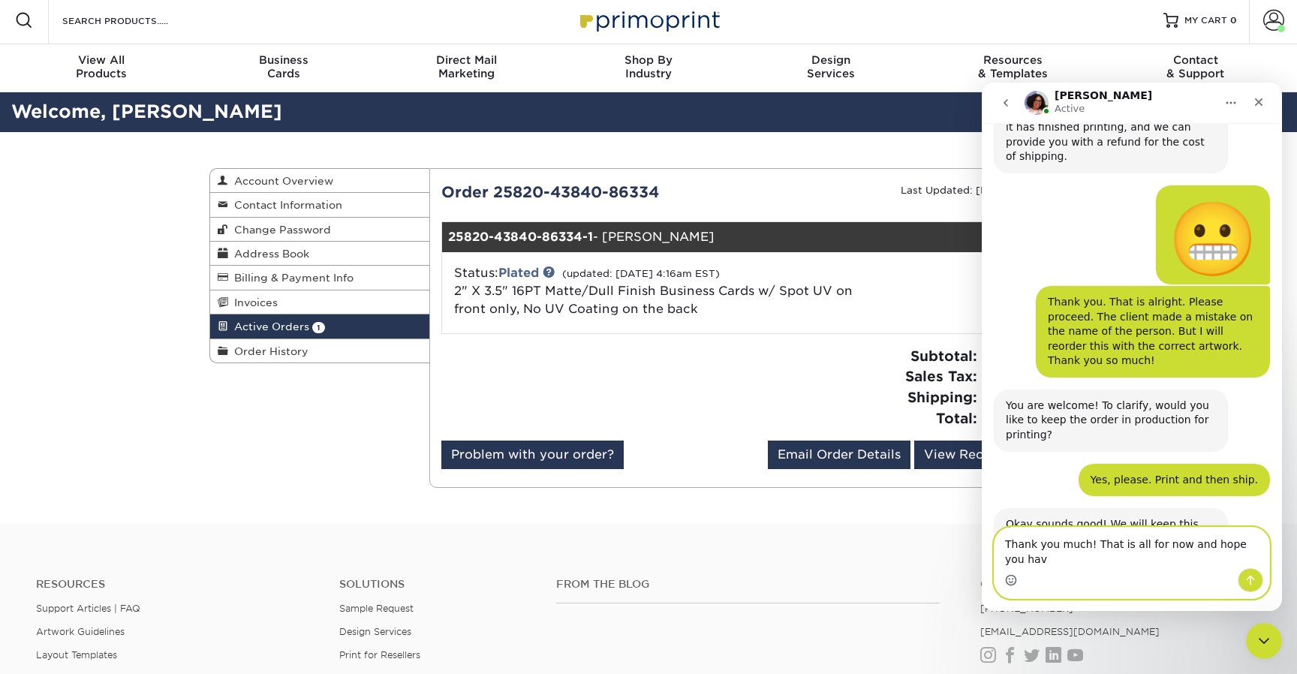
scroll to position [420, 0]
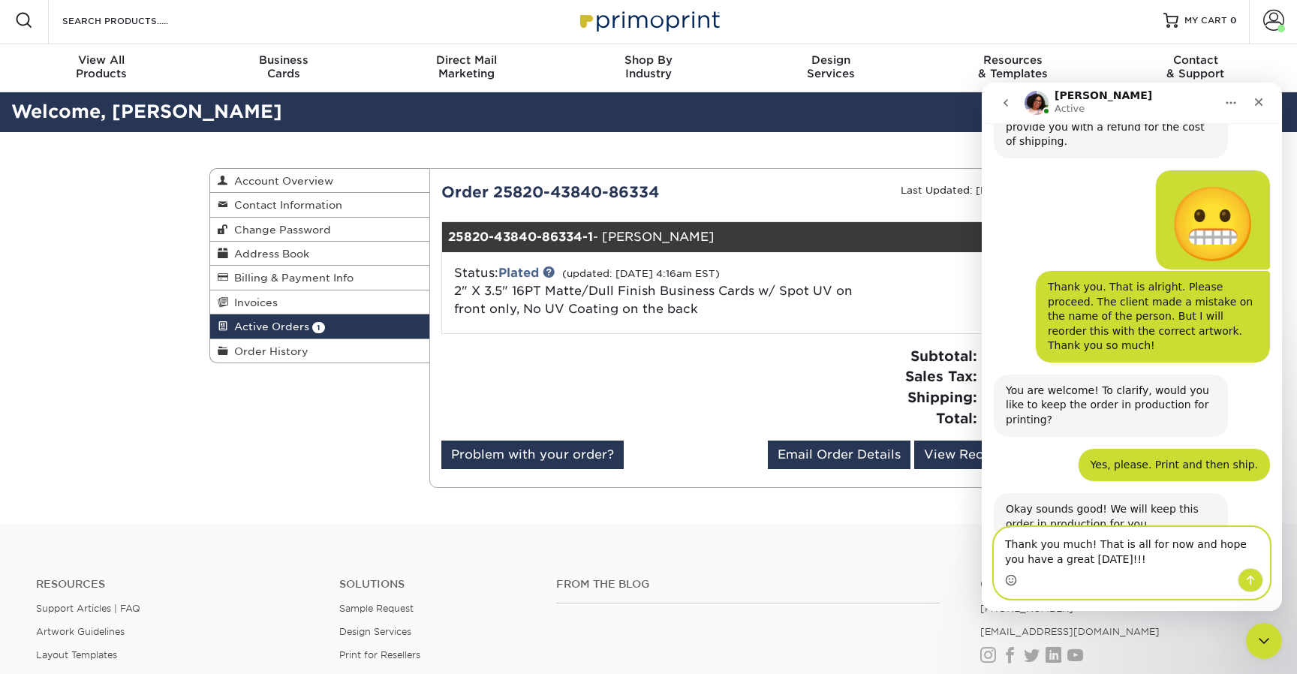
type textarea "Thank you much! That is all for now and hope you have a great [DATE]!!!"
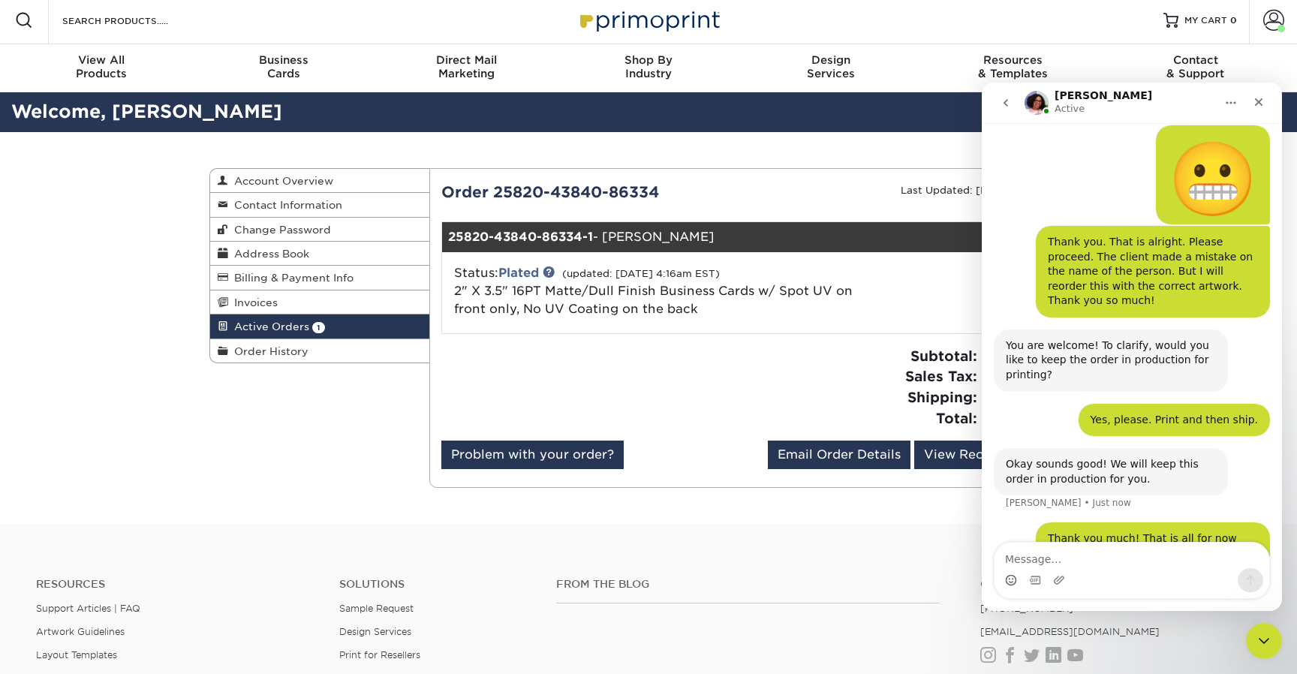
click at [706, 337] on div "Order 25820-43840-86334 Last Updated: [DATE] 4:16am EST 25820-43840-86334-1 - […" at bounding box center [758, 328] width 635 height 294
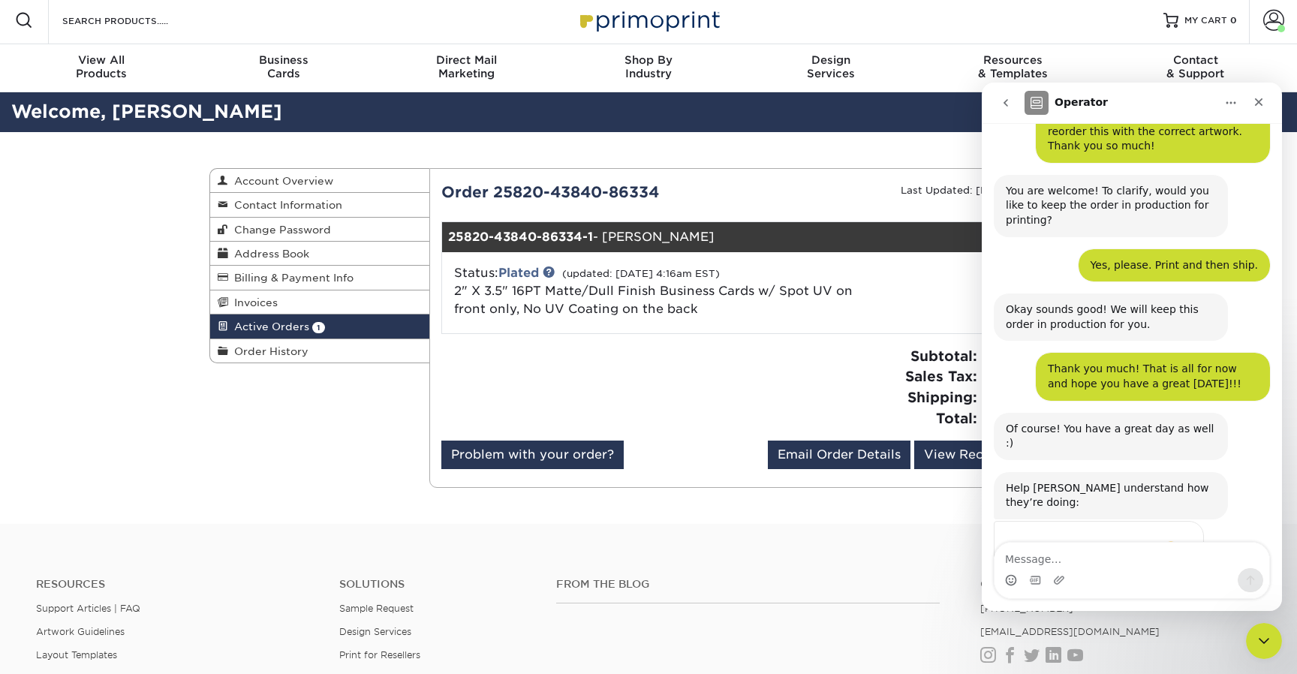
scroll to position [651, 0]
